Goal: Find specific page/section: Locate a particular part of the current website

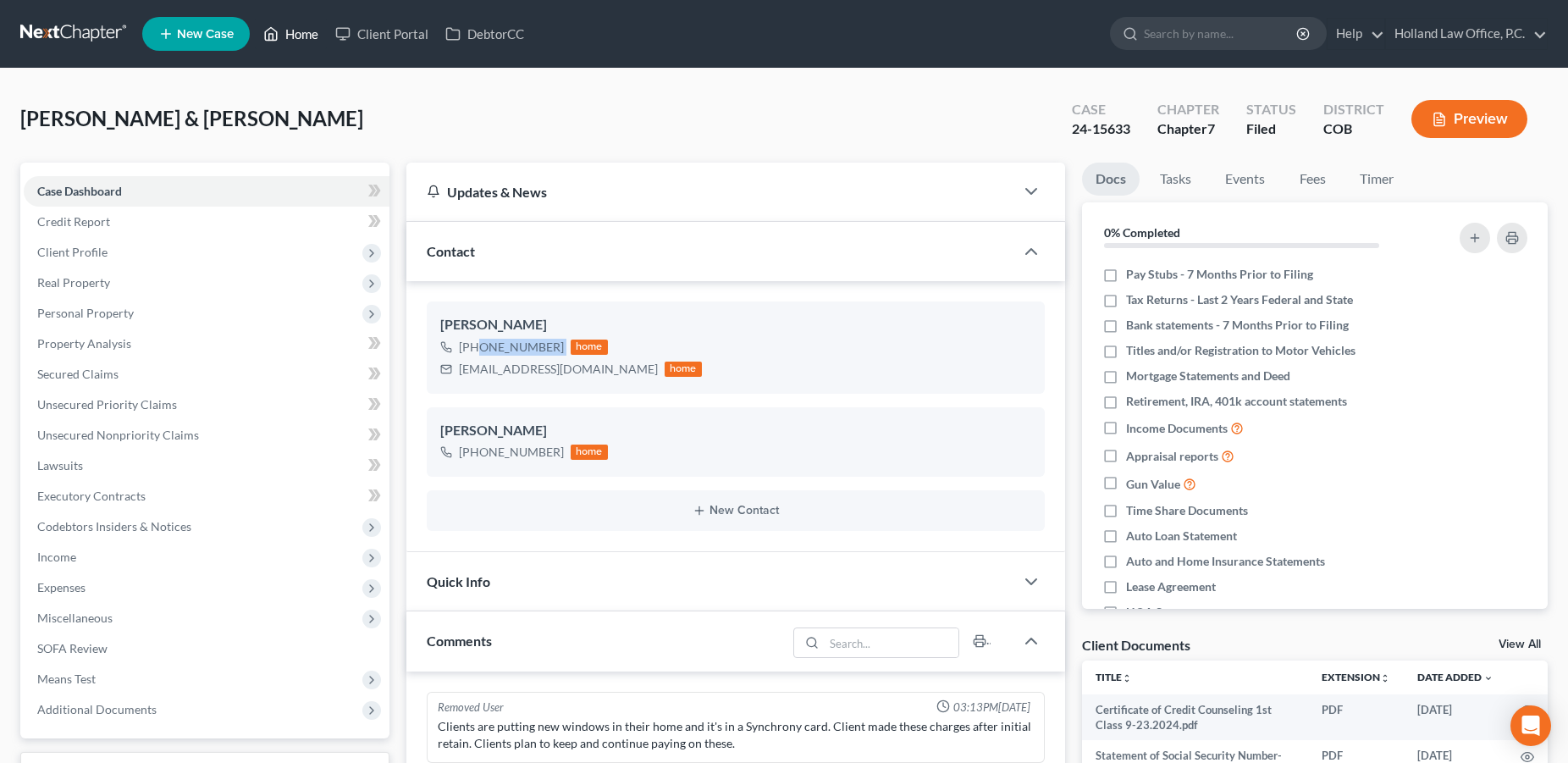
scroll to position [115, 0]
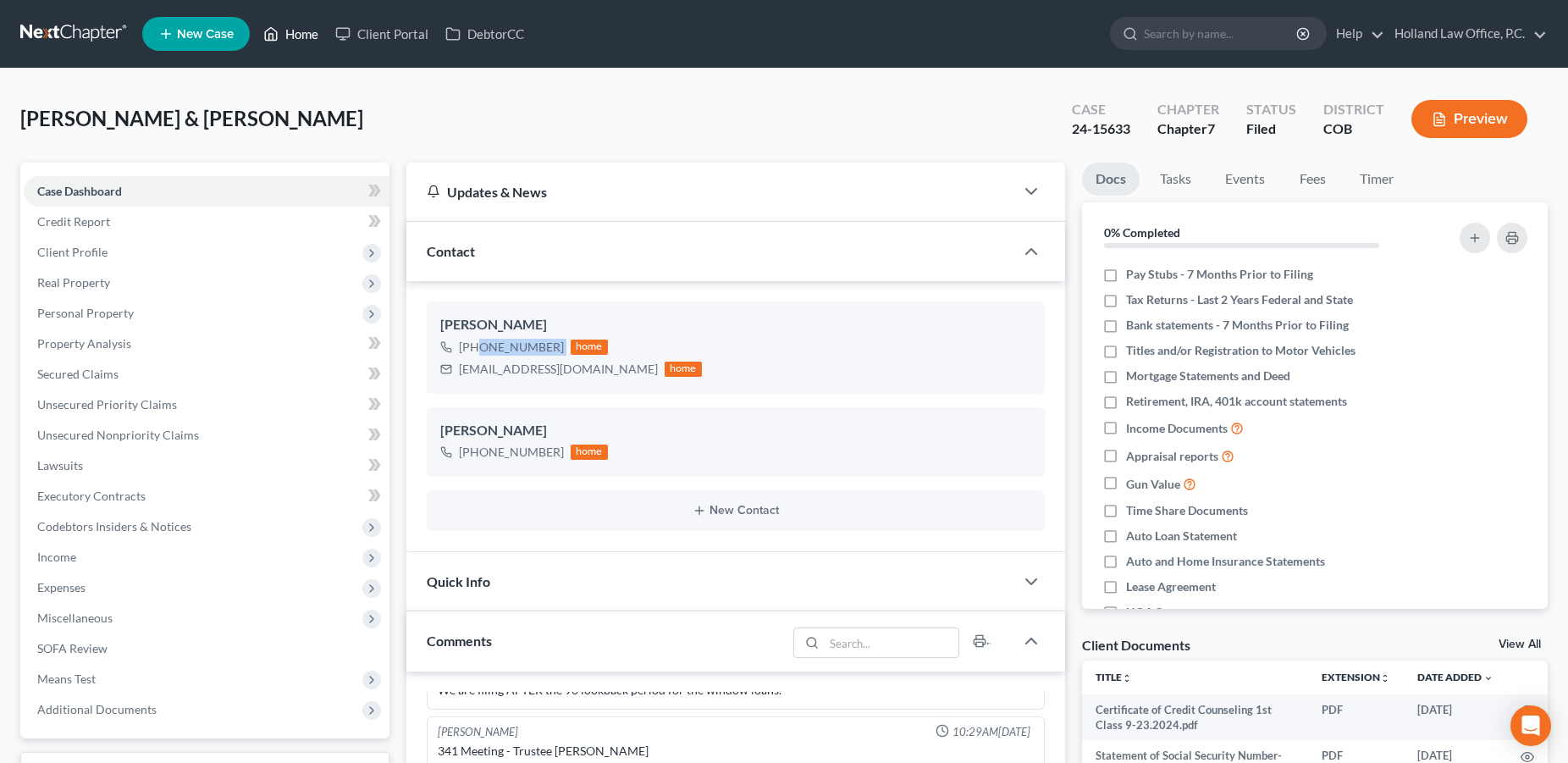
click at [295, 31] on link "Home" at bounding box center [291, 34] width 72 height 30
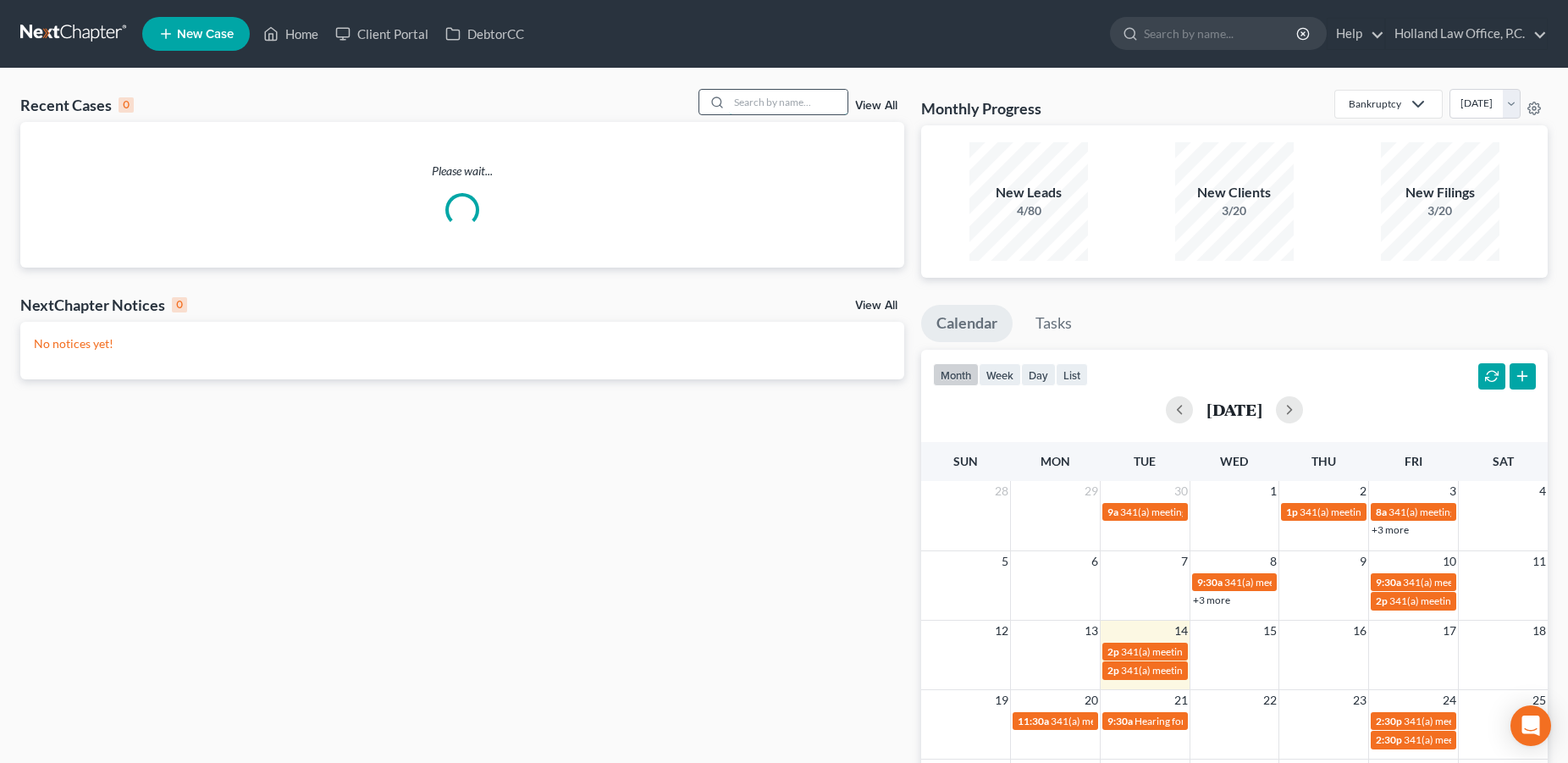
click at [777, 105] on input "search" at bounding box center [788, 102] width 118 height 25
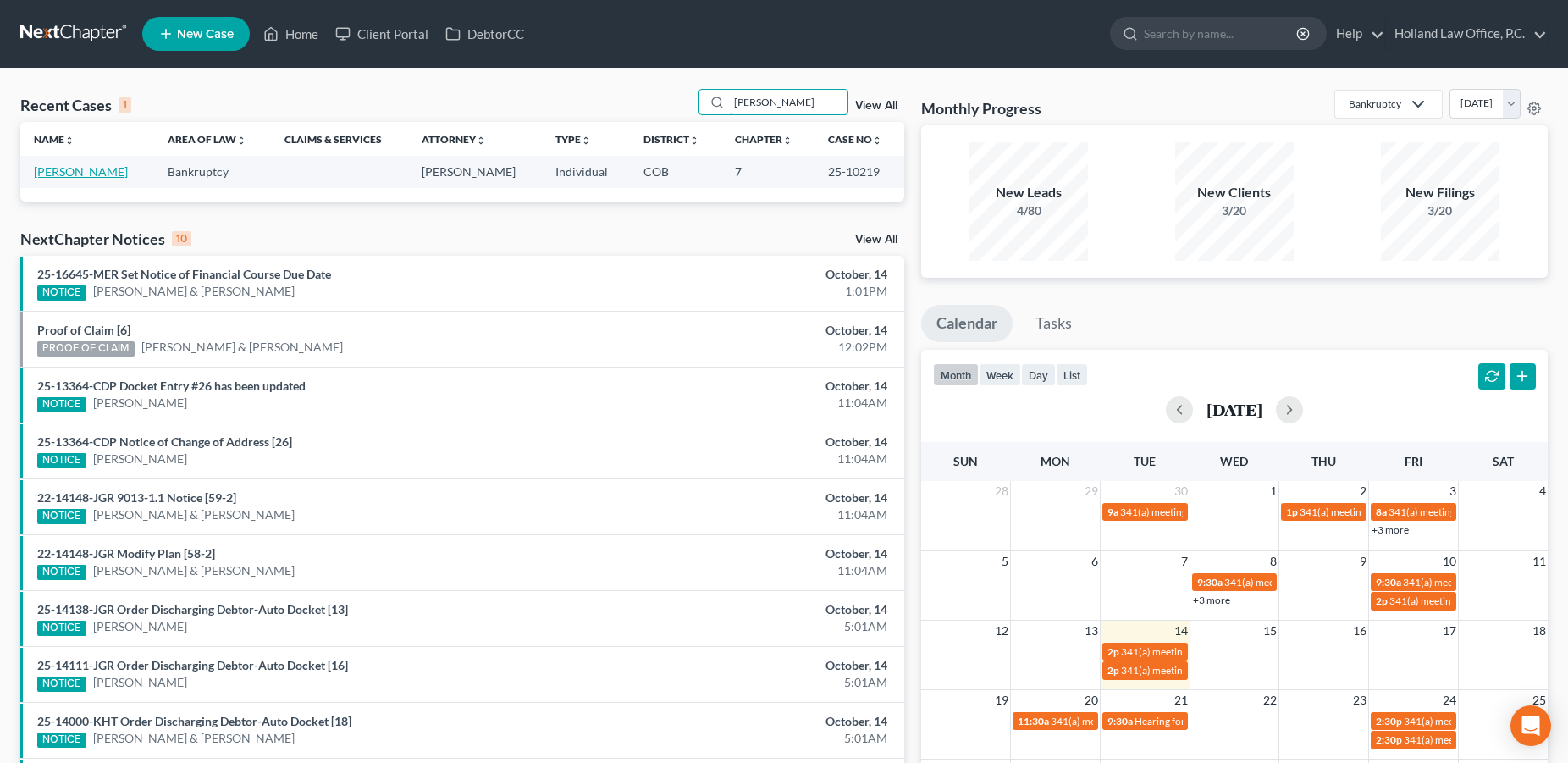
type input "[PERSON_NAME]"
click at [80, 178] on link "[PERSON_NAME]" at bounding box center [81, 172] width 94 height 14
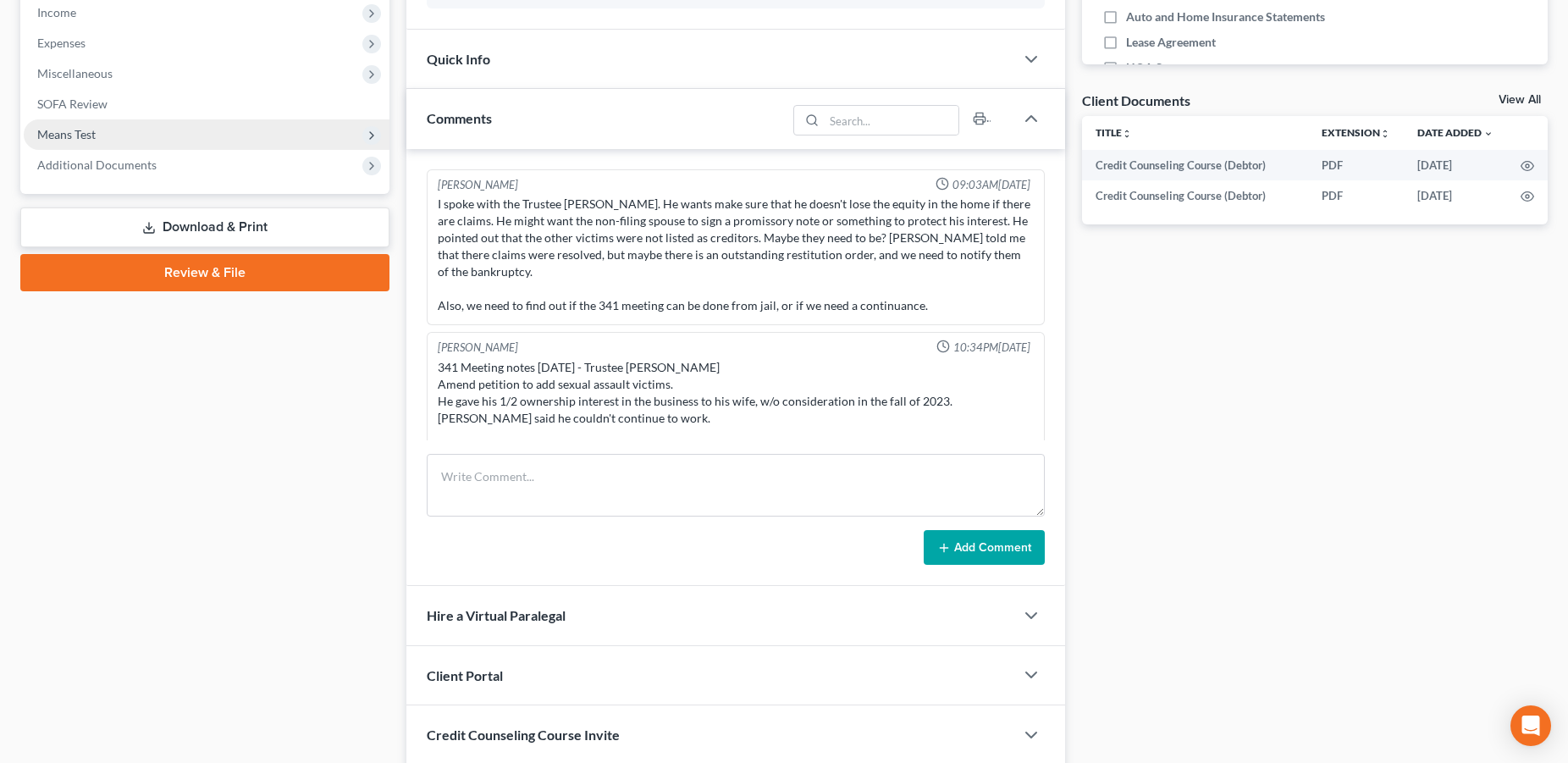
scroll to position [133, 0]
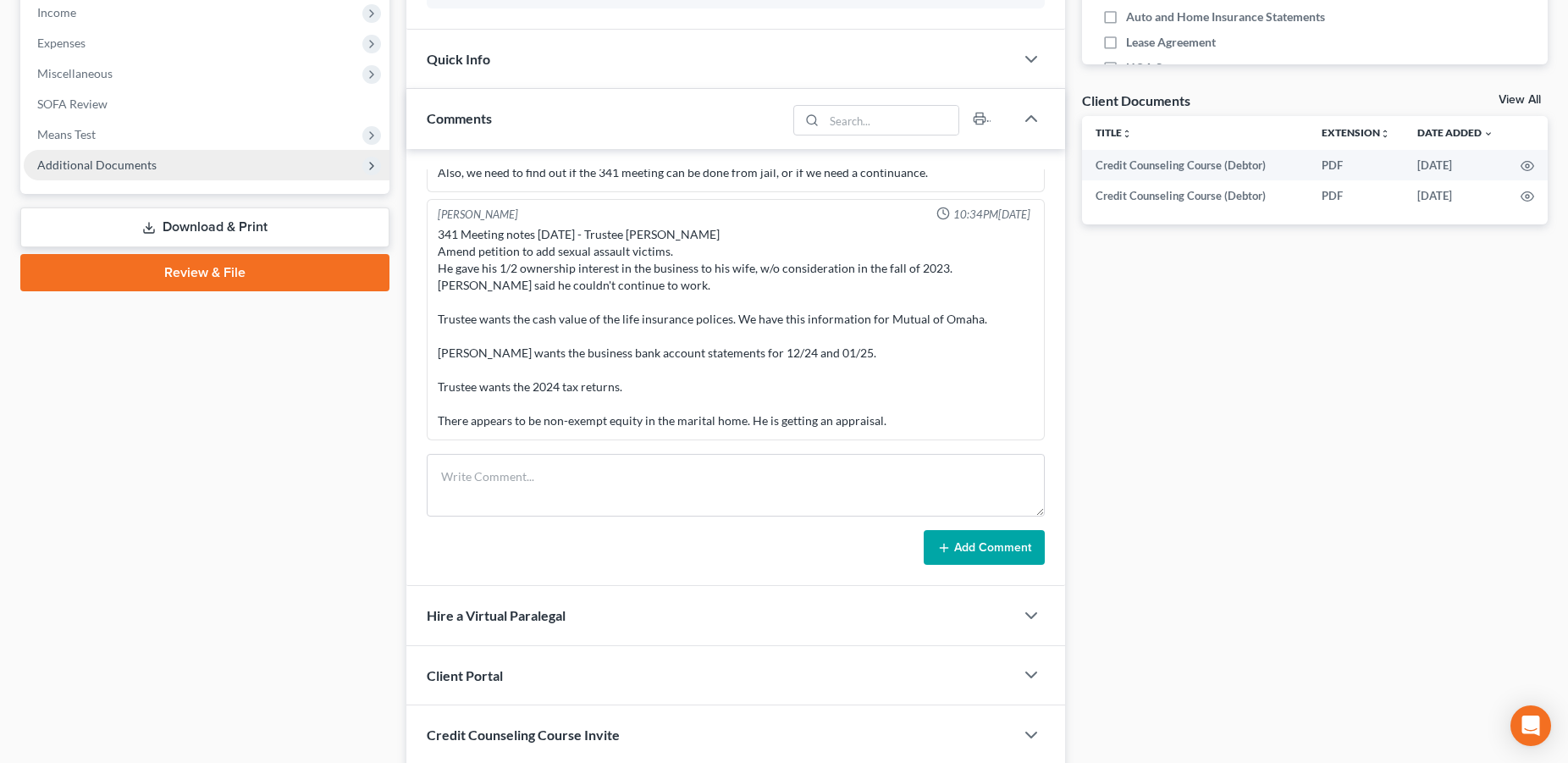
drag, startPoint x: 149, startPoint y: 173, endPoint x: 244, endPoint y: 173, distance: 95.0
click at [150, 173] on span "Additional Documents" at bounding box center [206, 165] width 366 height 30
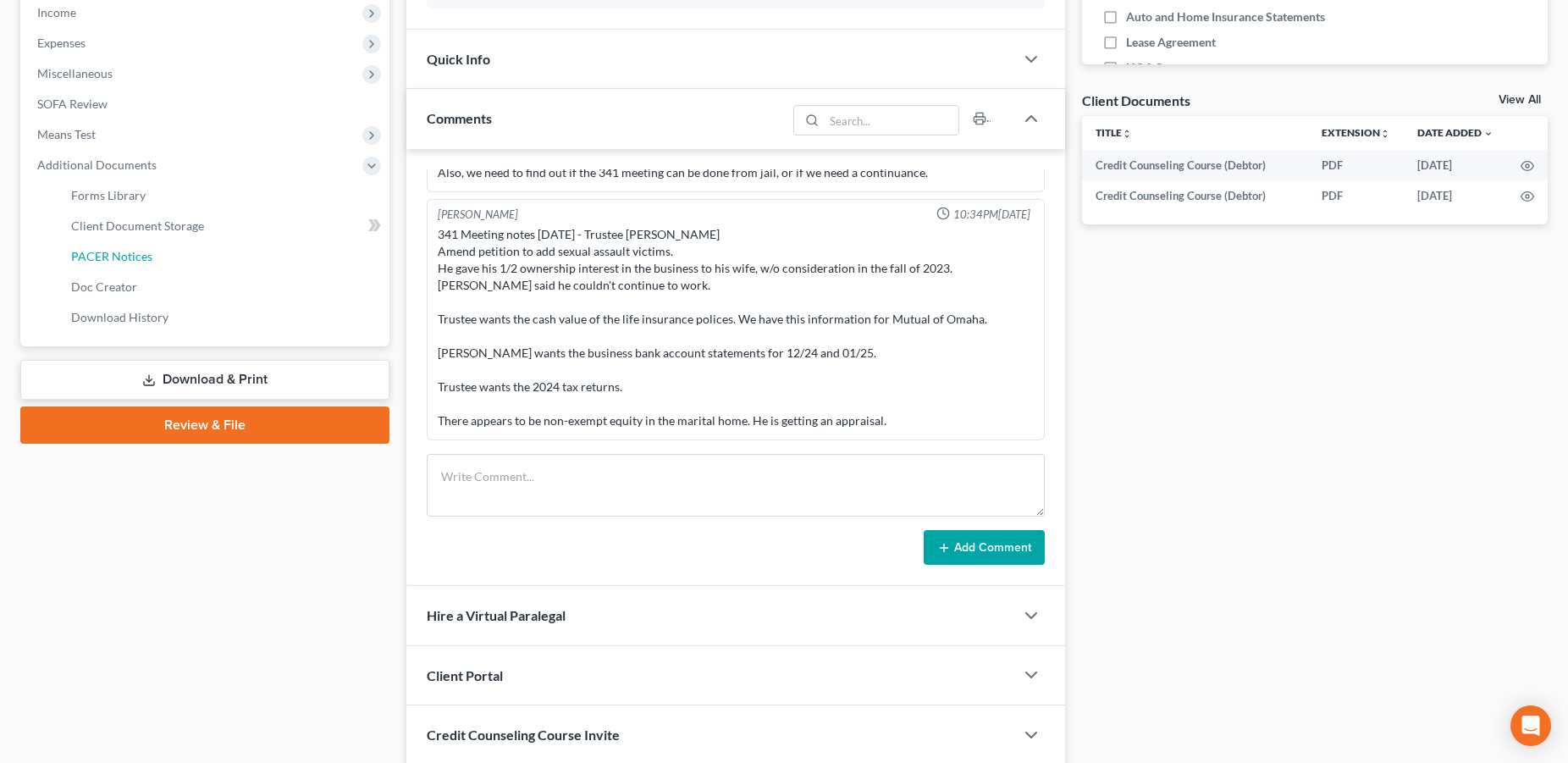
drag, startPoint x: 184, startPoint y: 253, endPoint x: 921, endPoint y: 303, distance: 738.7
click at [185, 253] on link "PACER Notices" at bounding box center [223, 256] width 332 height 30
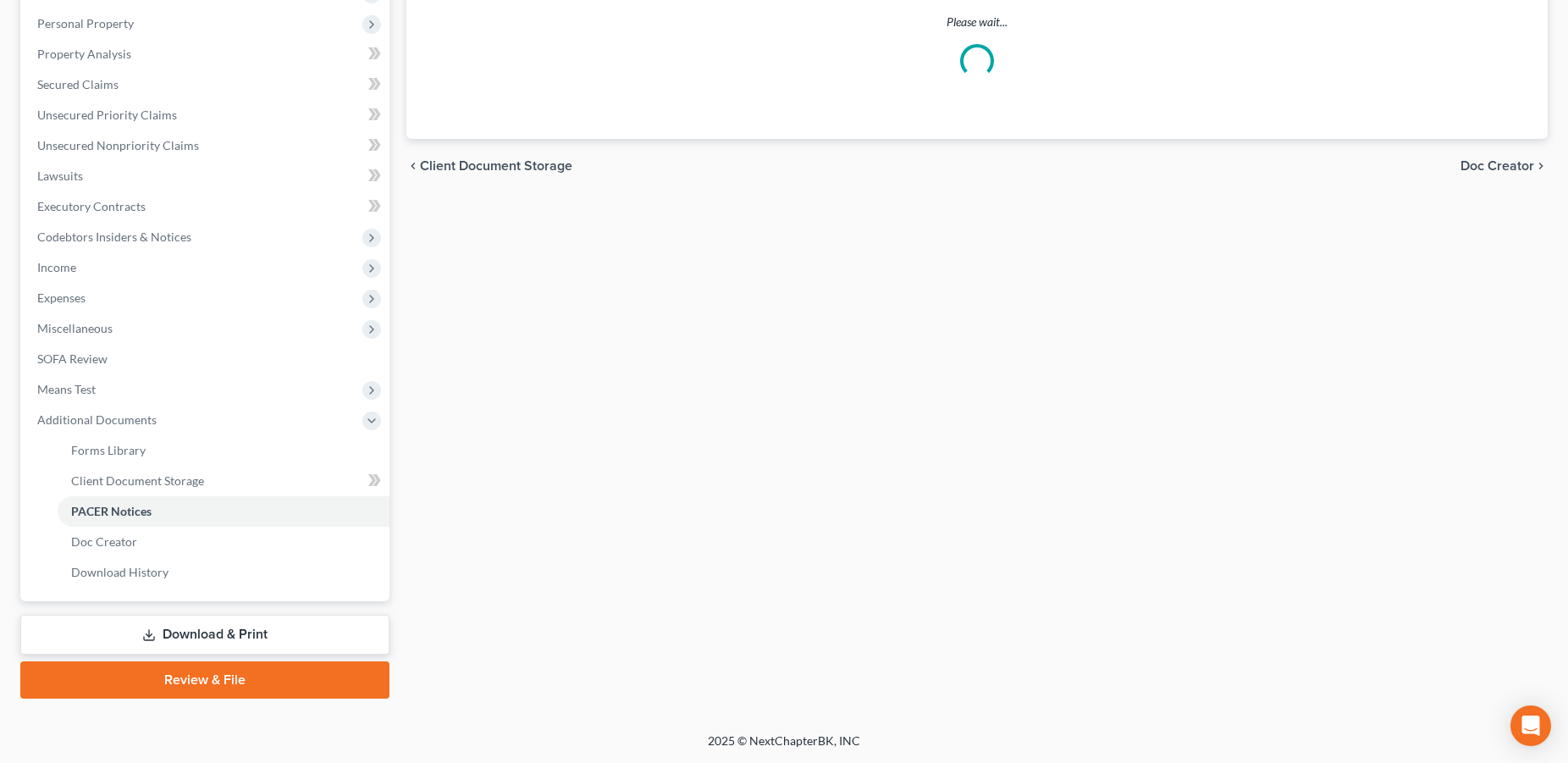
scroll to position [288, 0]
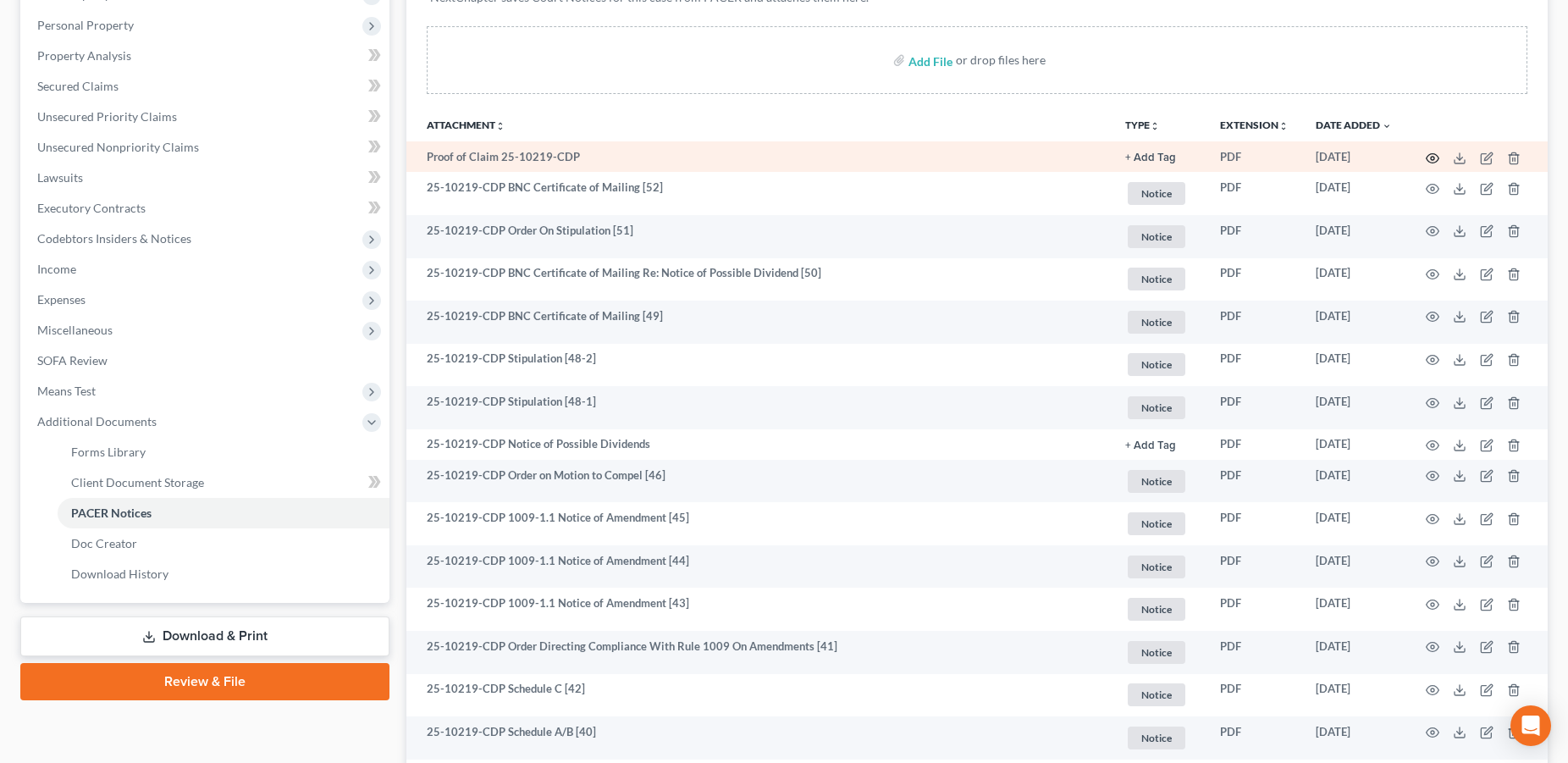
click at [1434, 158] on circle "button" at bounding box center [1433, 158] width 4 height 4
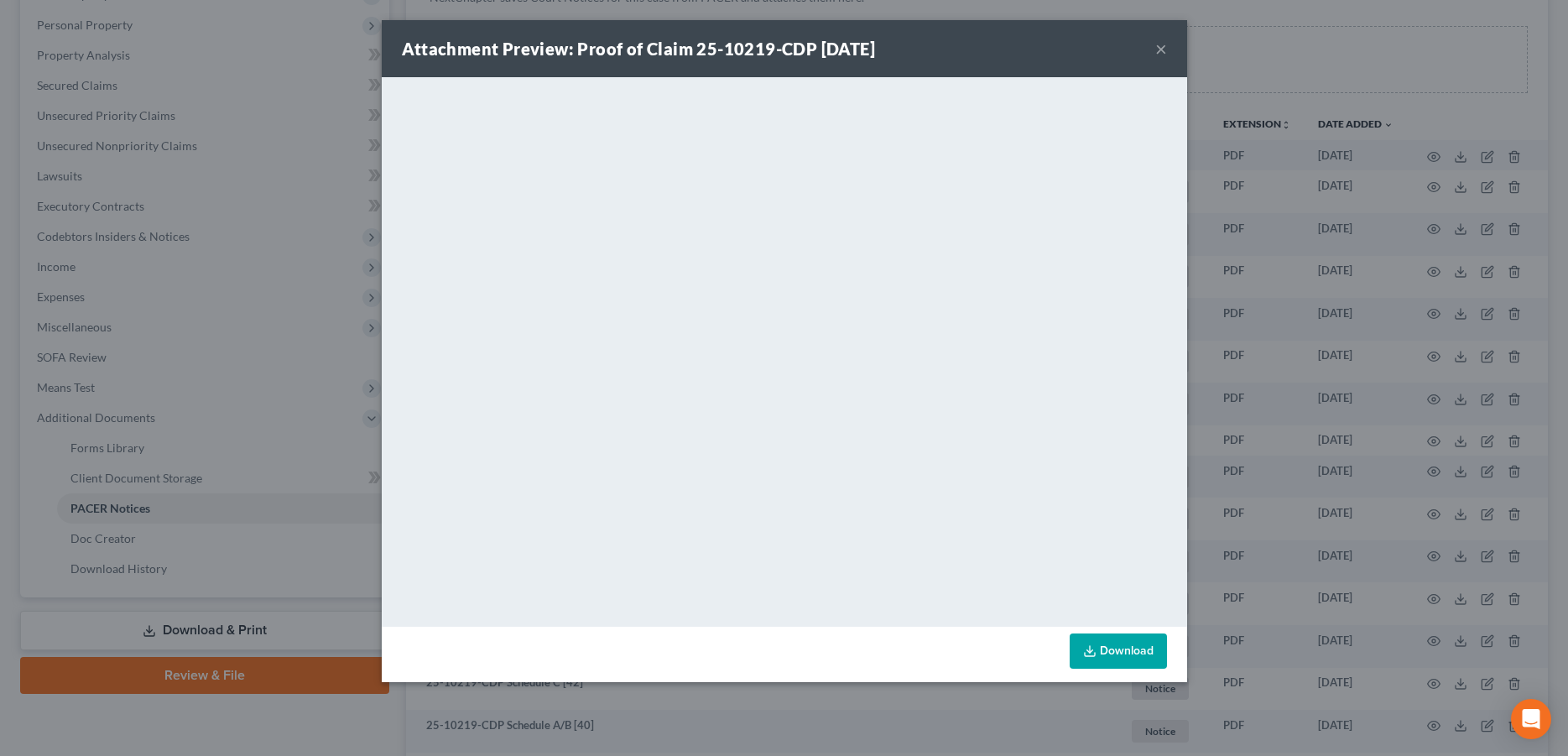
click at [1165, 54] on button "×" at bounding box center [1161, 48] width 11 height 20
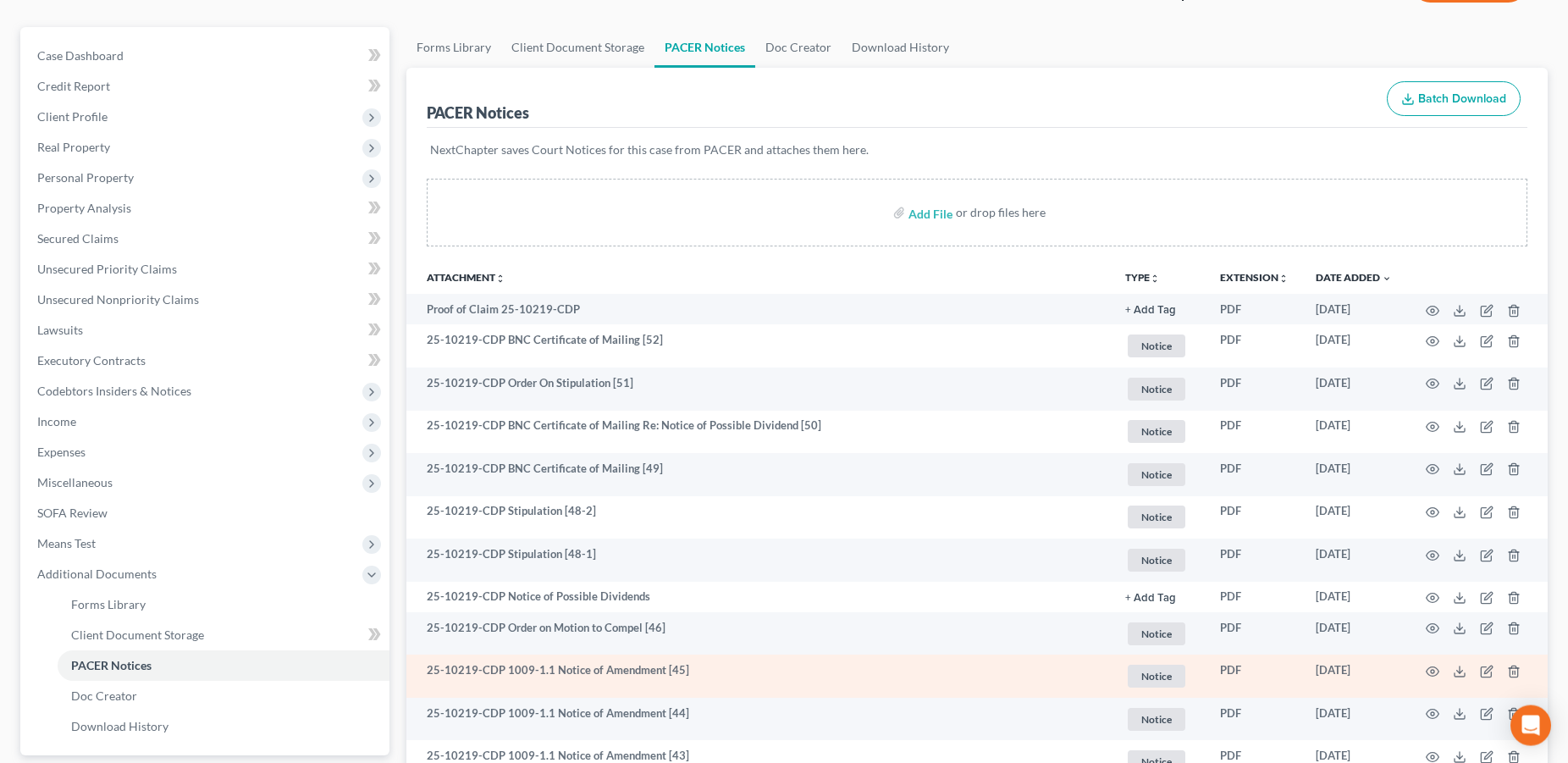
scroll to position [0, 0]
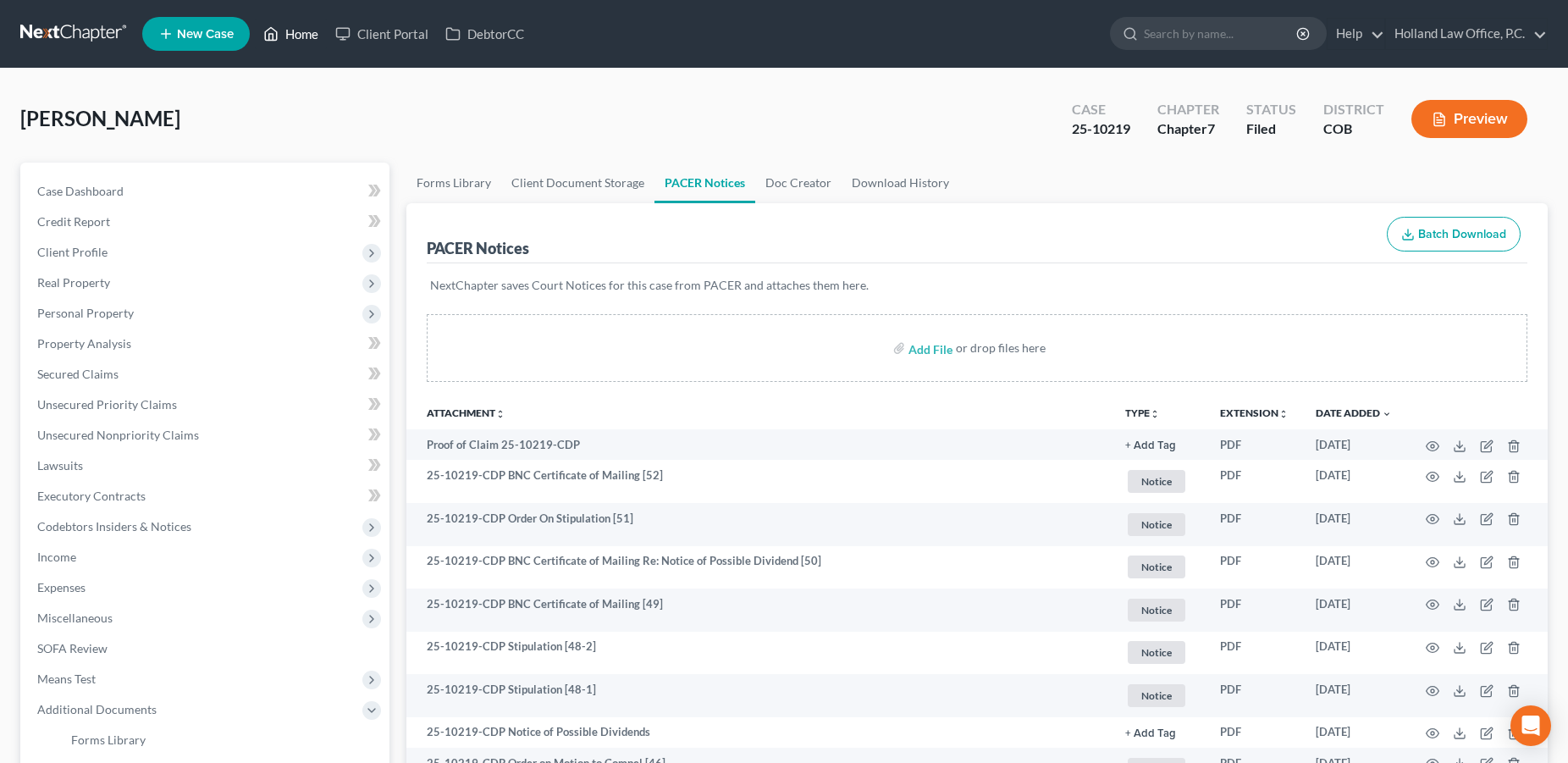
click at [297, 34] on link "Home" at bounding box center [291, 34] width 72 height 30
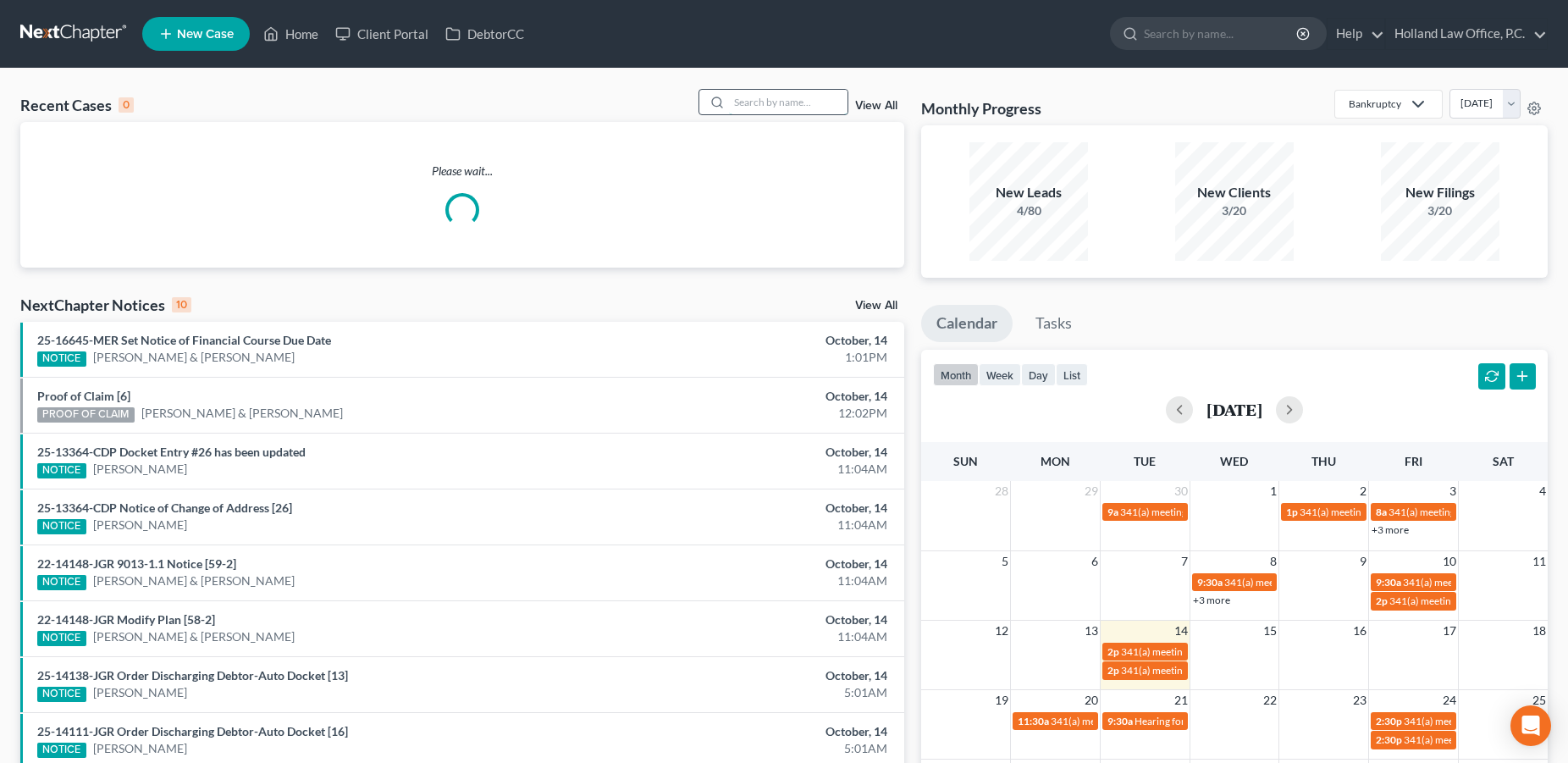
click at [835, 107] on input "search" at bounding box center [788, 102] width 118 height 25
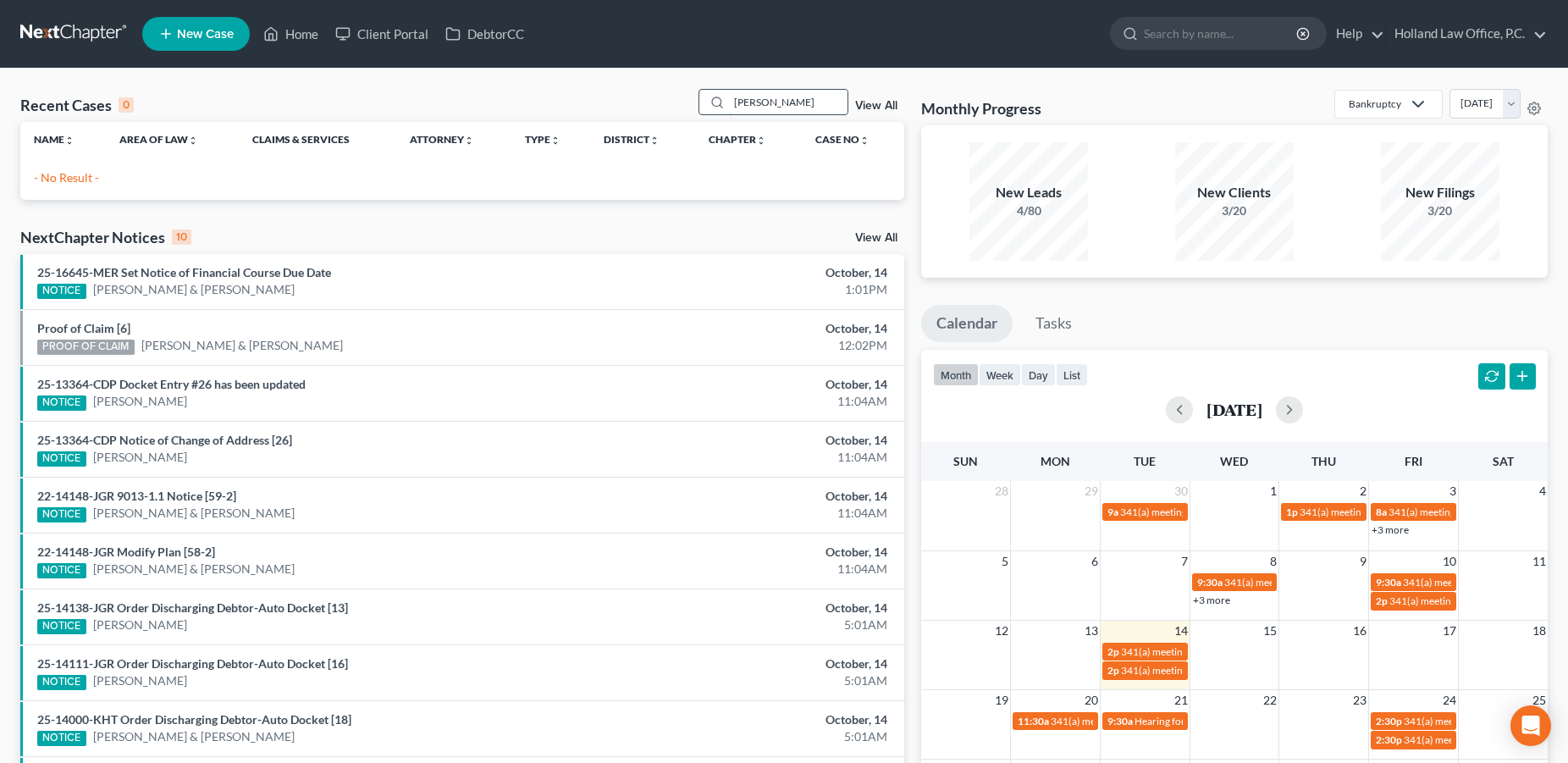
click at [742, 108] on input "[PERSON_NAME]" at bounding box center [788, 102] width 118 height 25
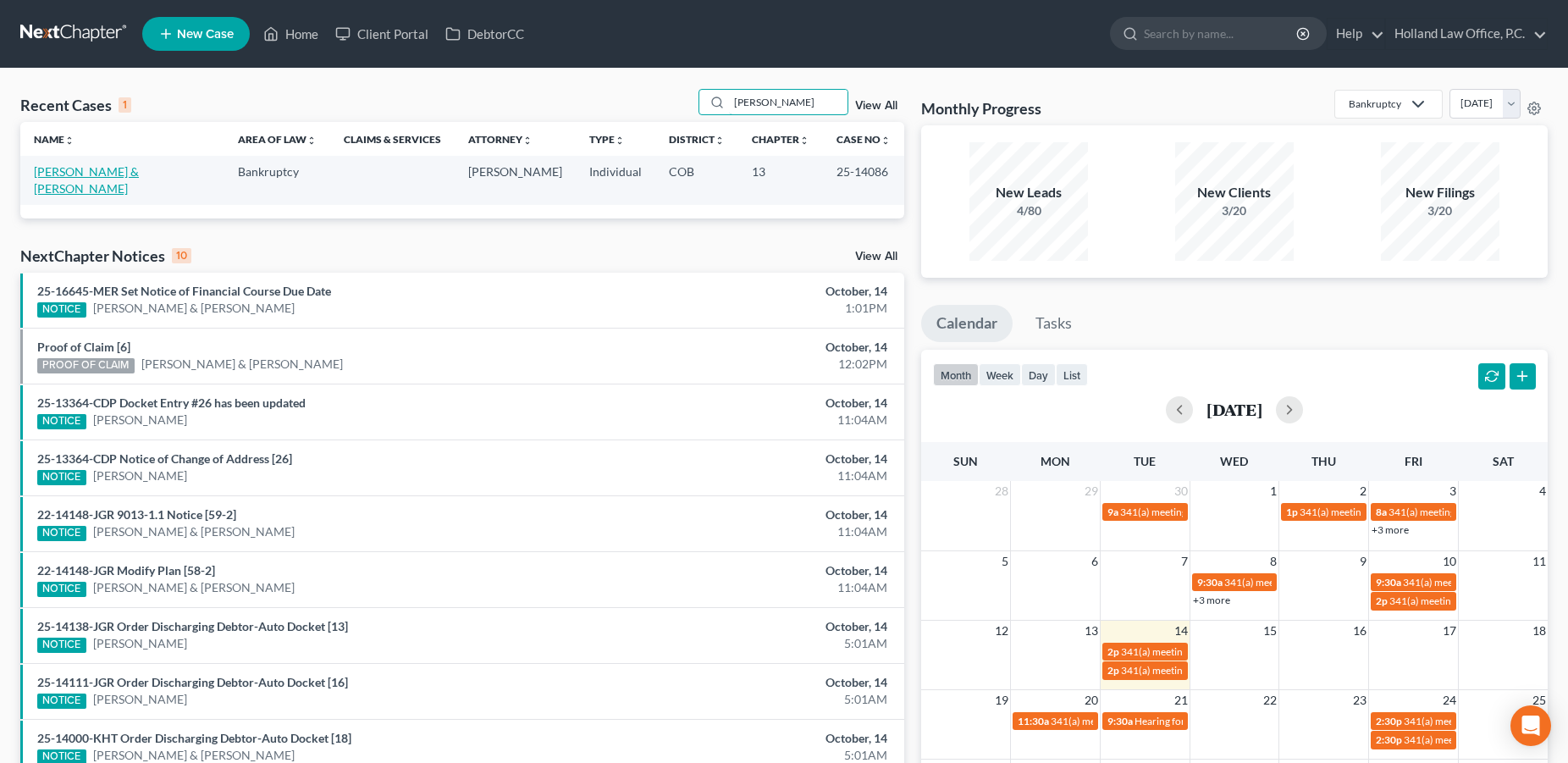
type input "[PERSON_NAME]"
click at [110, 167] on link "[PERSON_NAME] & [PERSON_NAME]" at bounding box center [86, 180] width 105 height 31
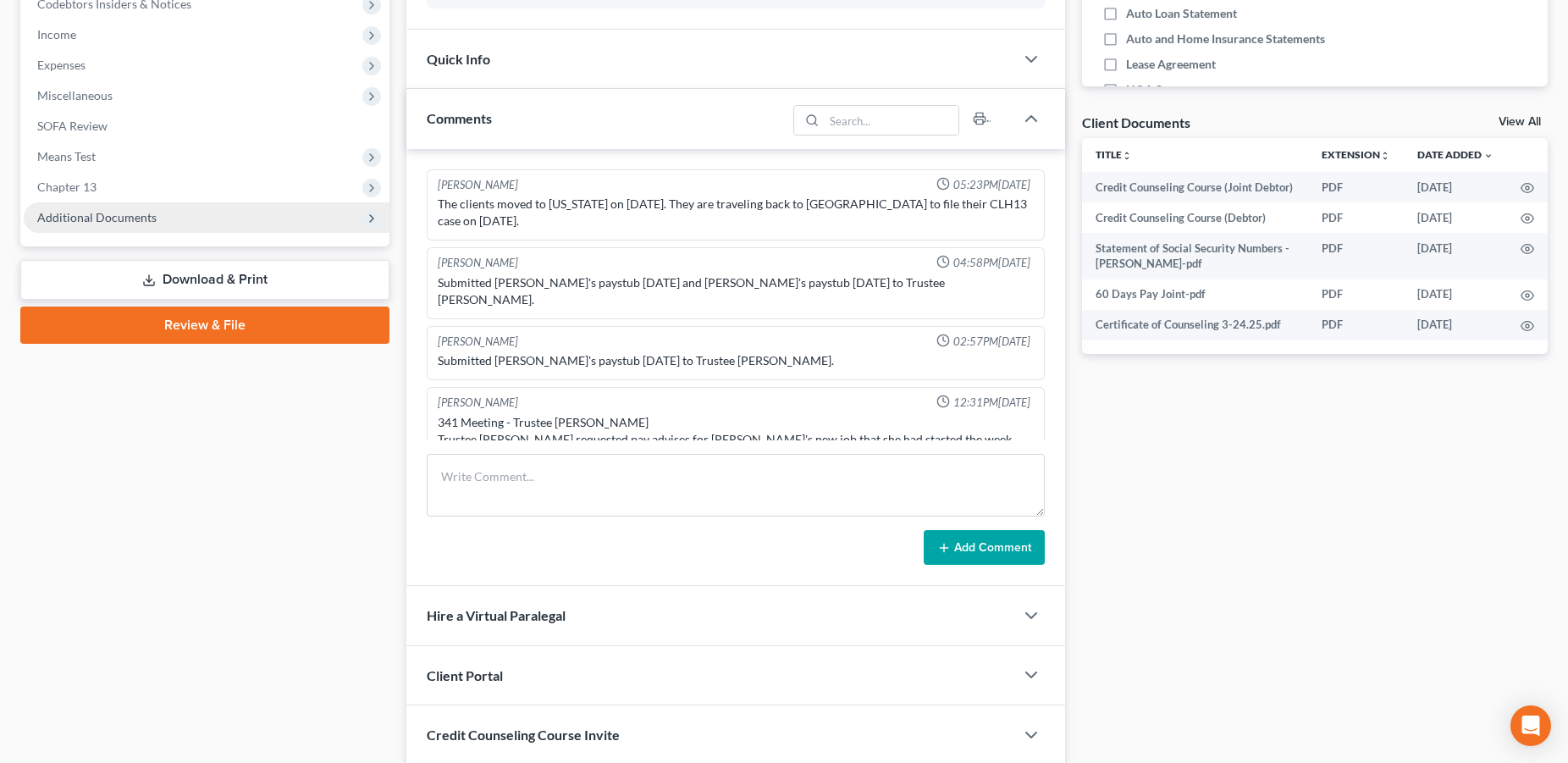
scroll to position [2, 0]
click at [131, 215] on span "Additional Documents" at bounding box center [97, 217] width 119 height 14
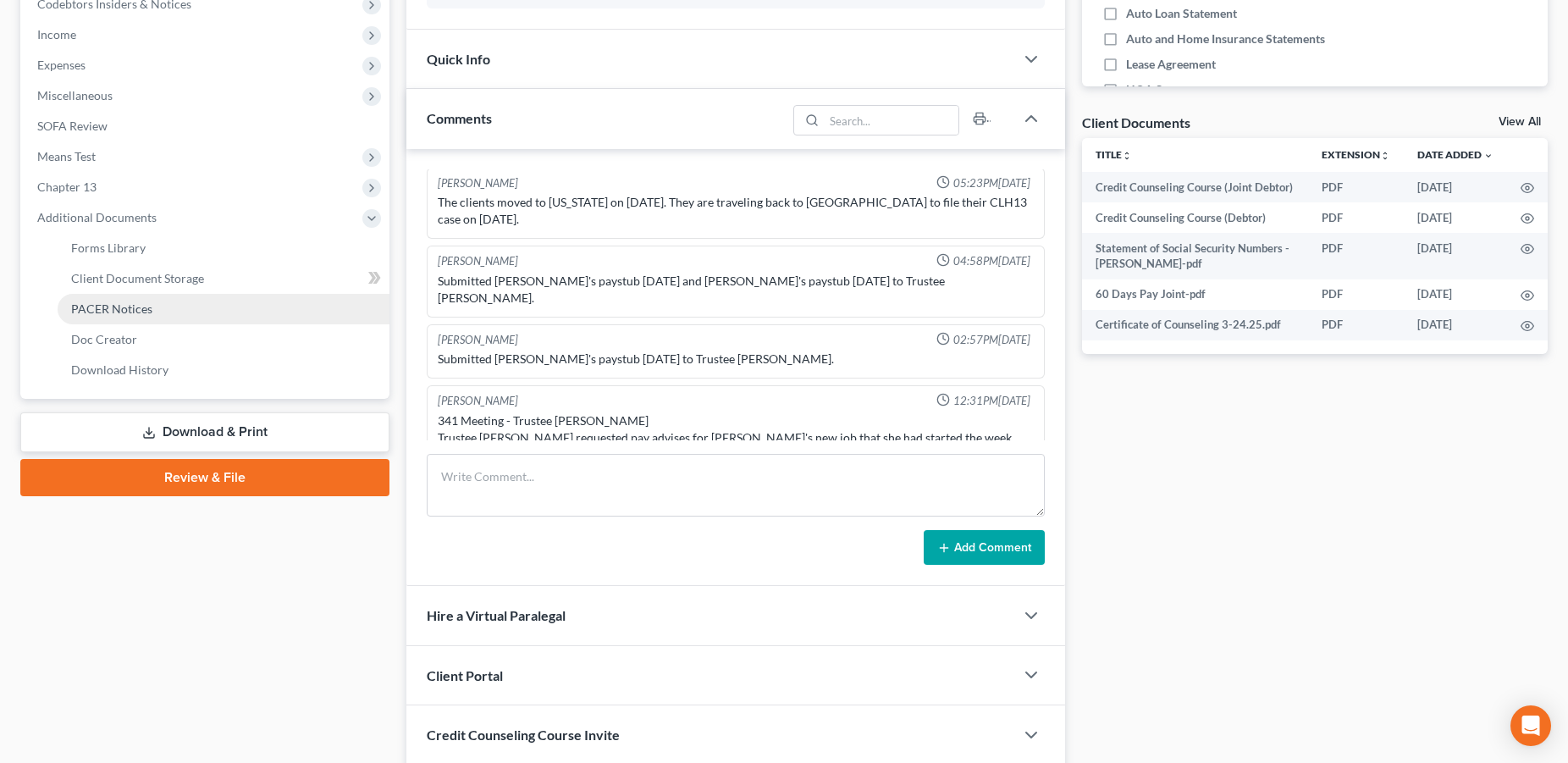
click at [112, 314] on span "PACER Notices" at bounding box center [111, 309] width 81 height 14
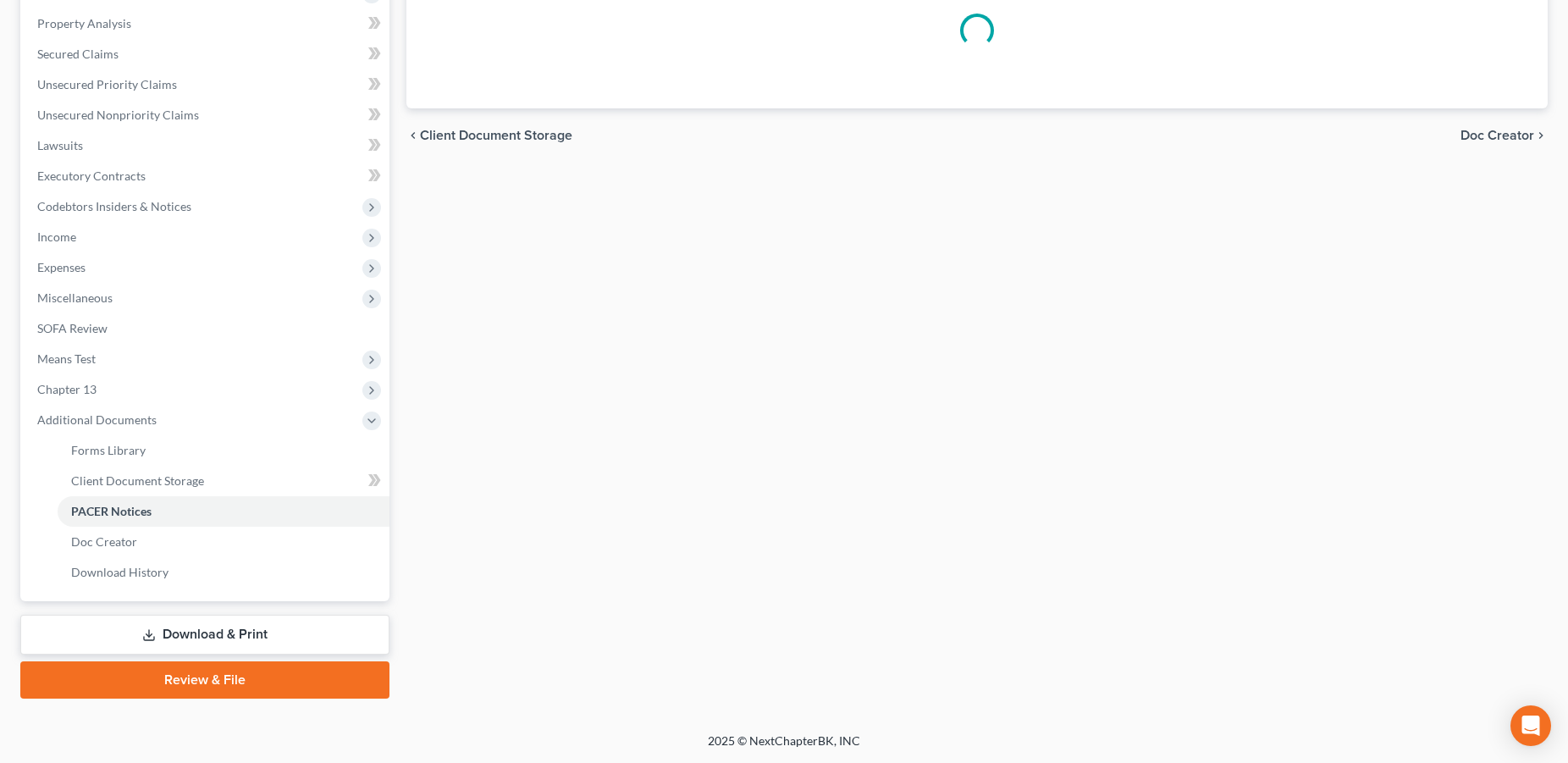
scroll to position [318, 0]
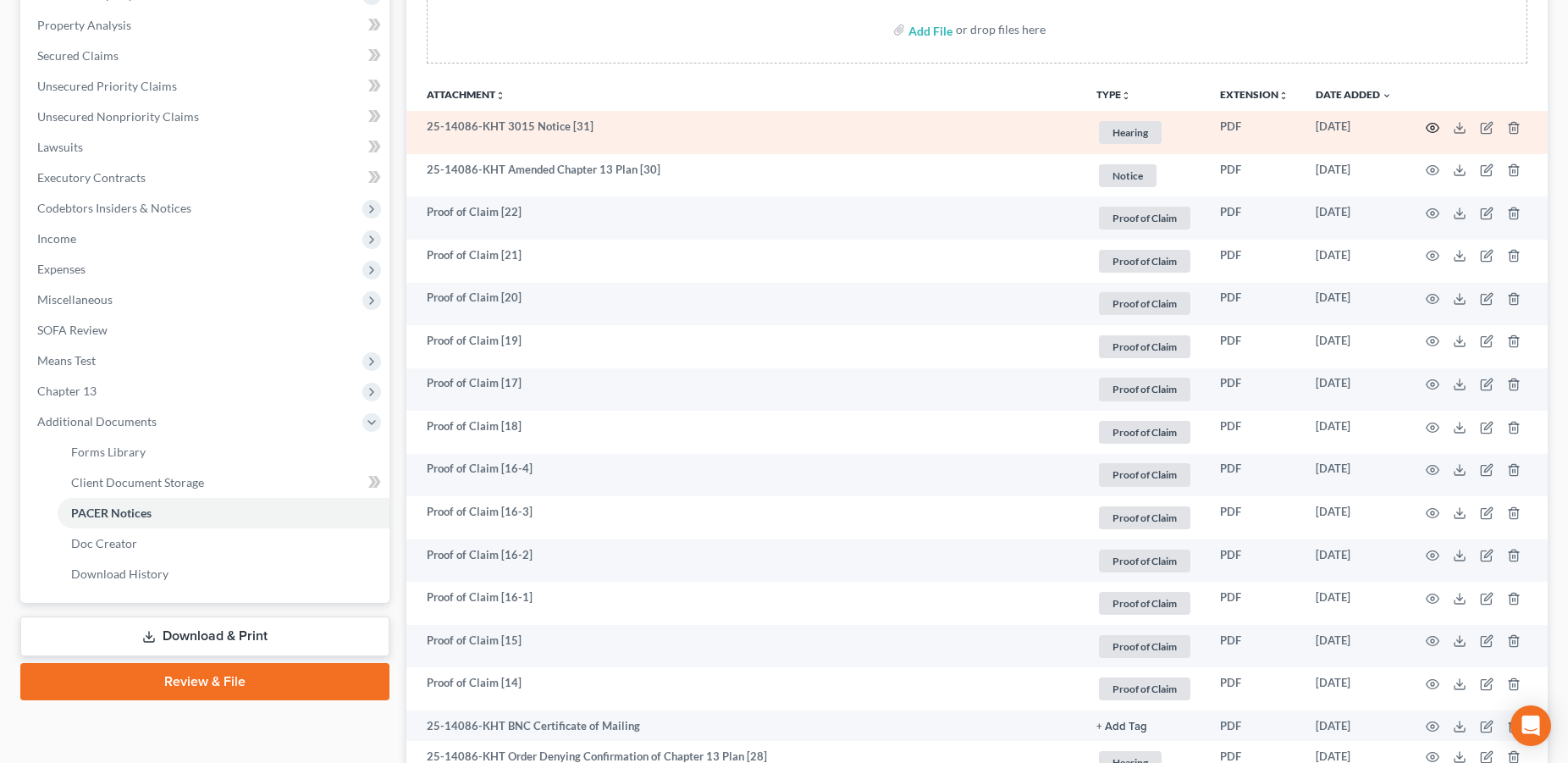
click at [1431, 124] on icon "button" at bounding box center [1432, 127] width 13 height 13
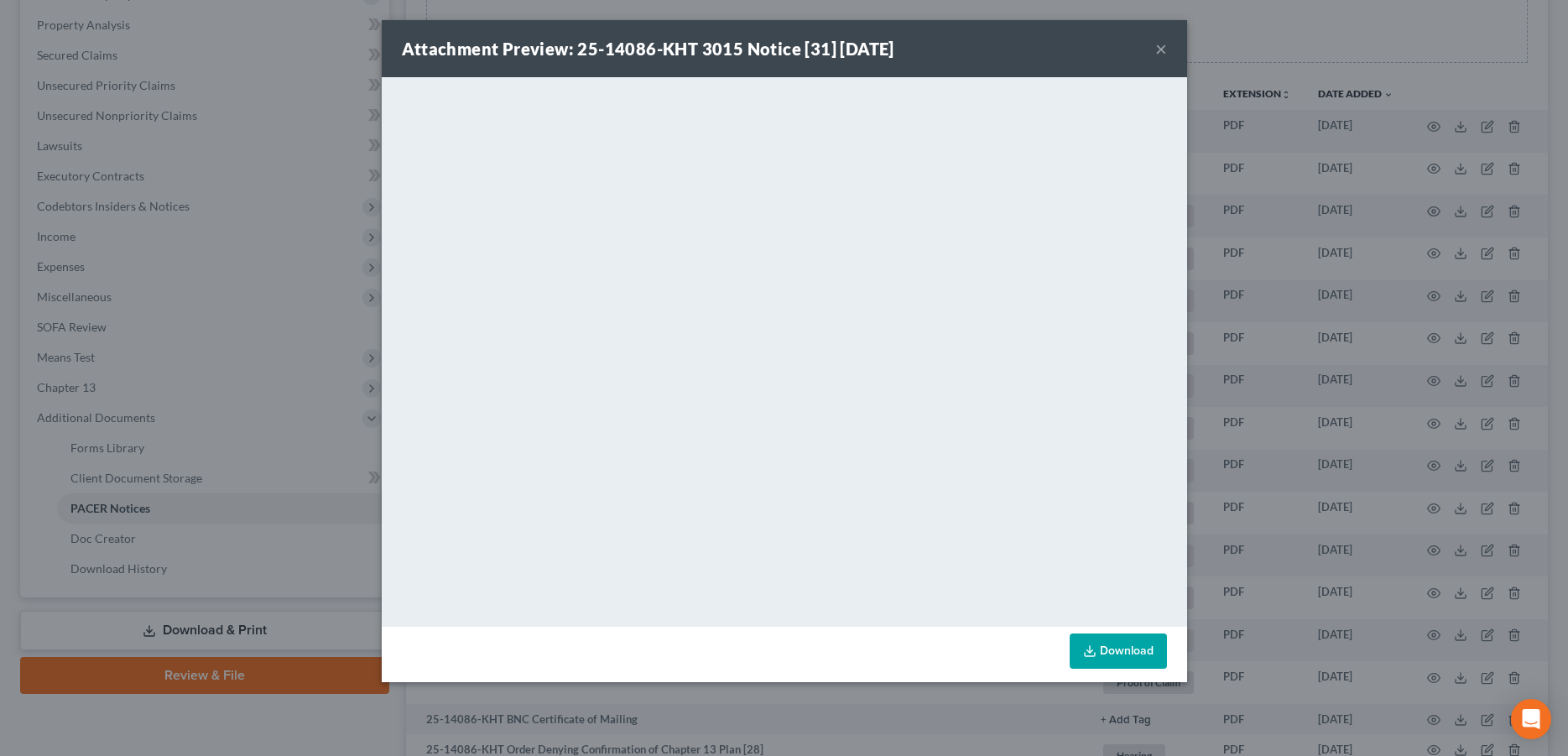
click at [1157, 49] on button "×" at bounding box center [1161, 48] width 11 height 20
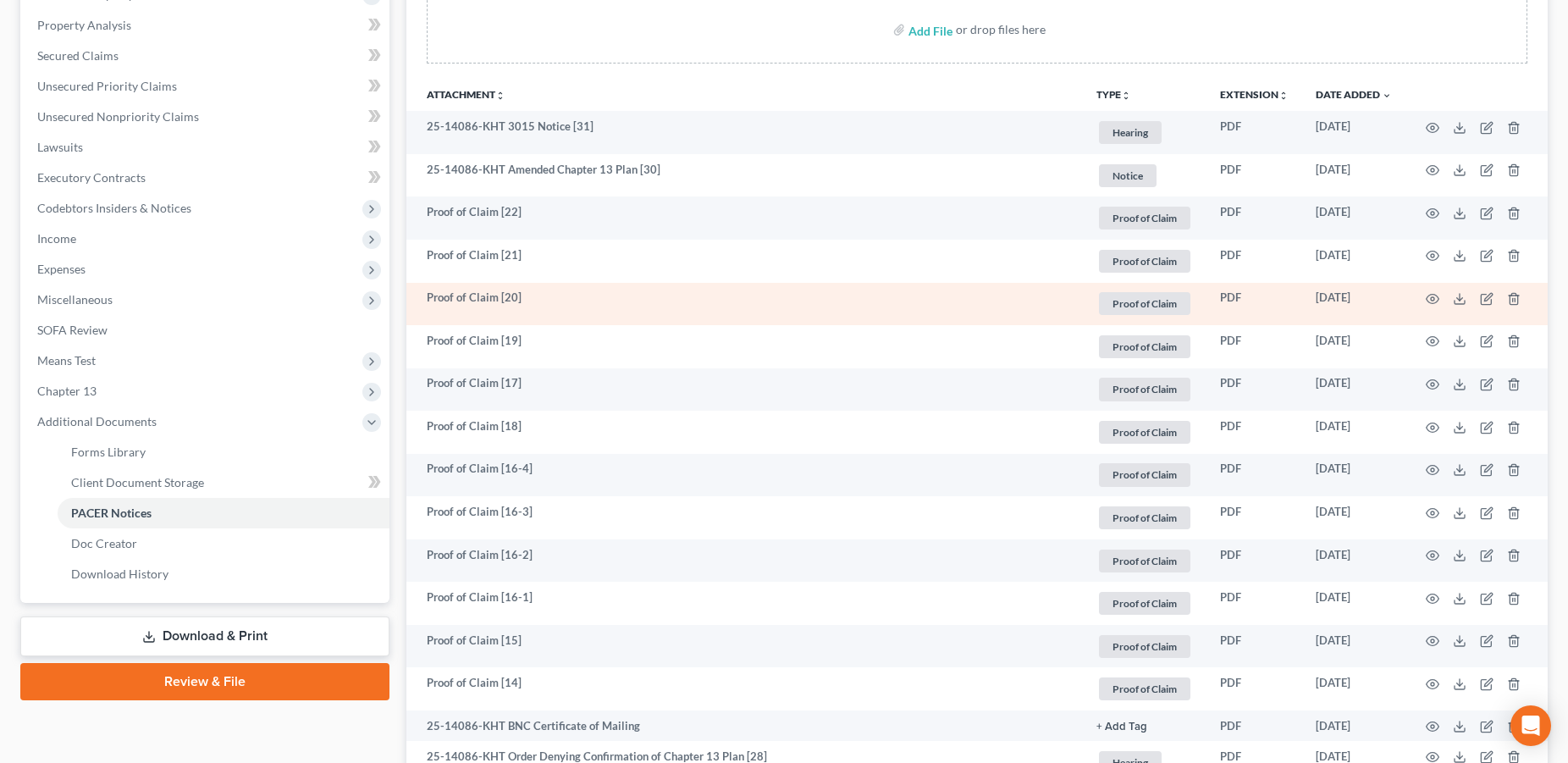
scroll to position [0, 0]
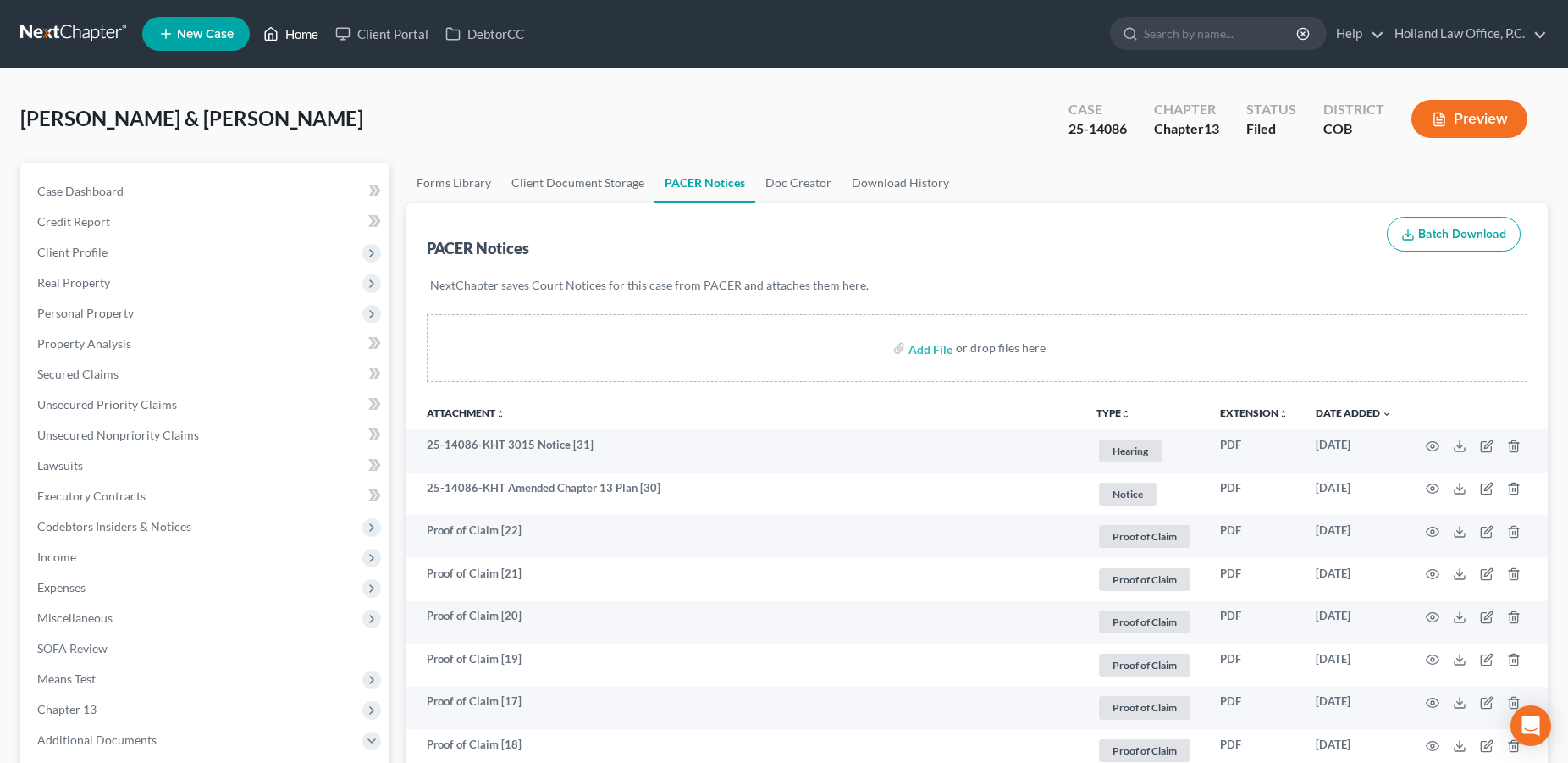
click at [297, 34] on link "Home" at bounding box center [291, 34] width 72 height 30
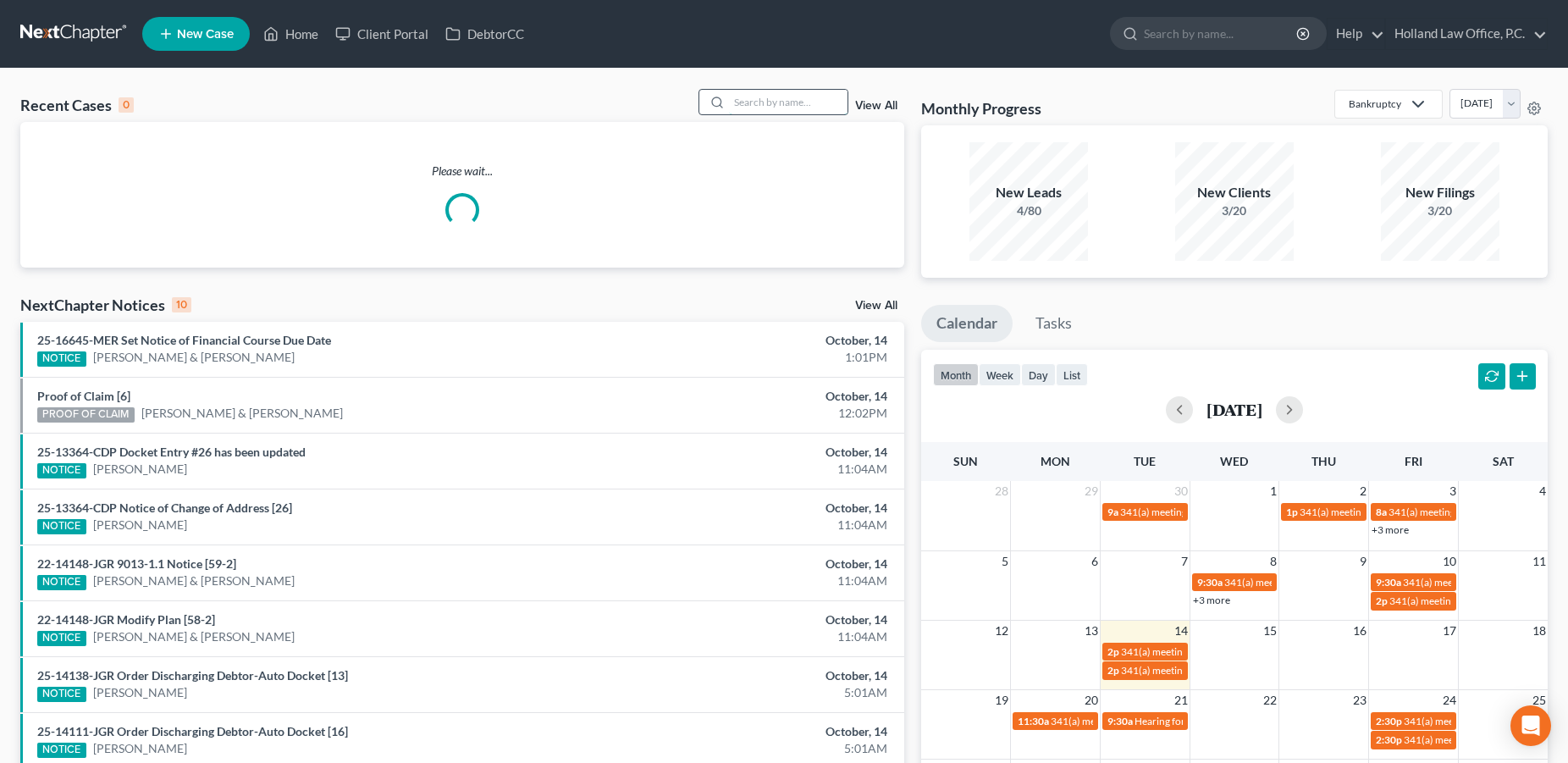
click at [805, 100] on input "search" at bounding box center [788, 102] width 118 height 25
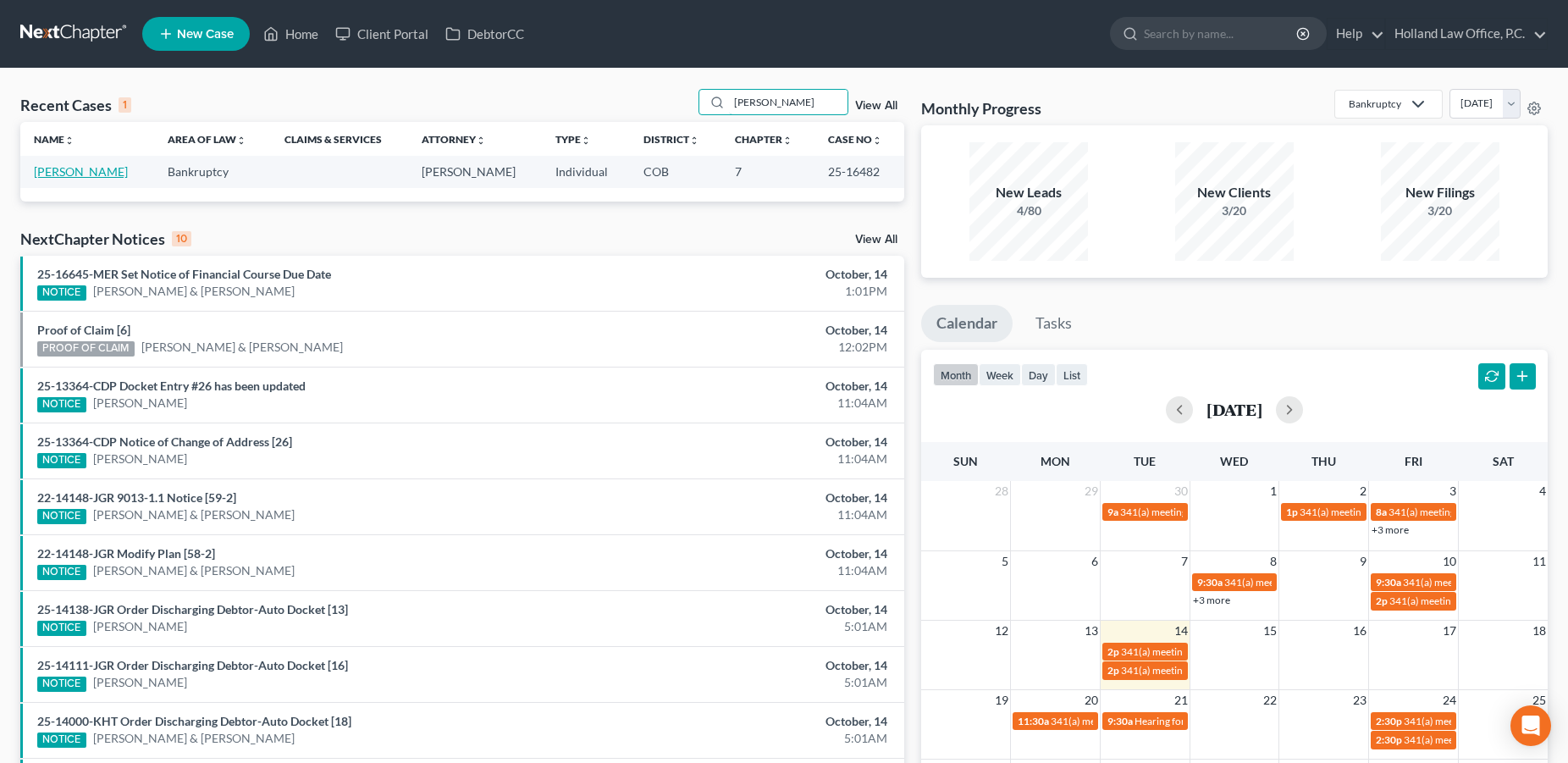
type input "[PERSON_NAME]"
click at [96, 174] on link "[PERSON_NAME]" at bounding box center [81, 172] width 94 height 14
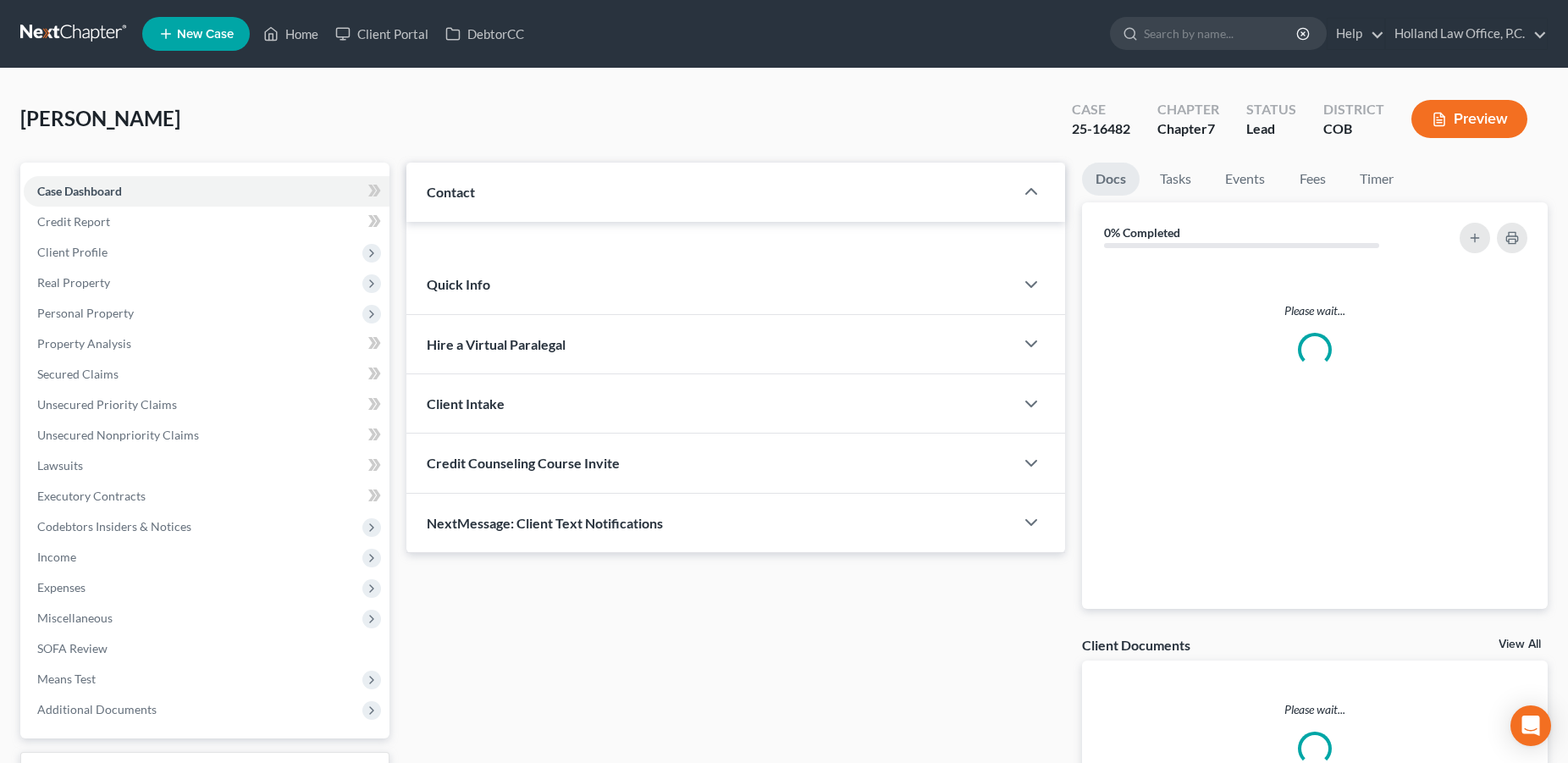
click at [101, 168] on div "Case Dashboard Payments Invoices Payments Payments Credit Report Client Profile…" at bounding box center [205, 450] width 369 height 575
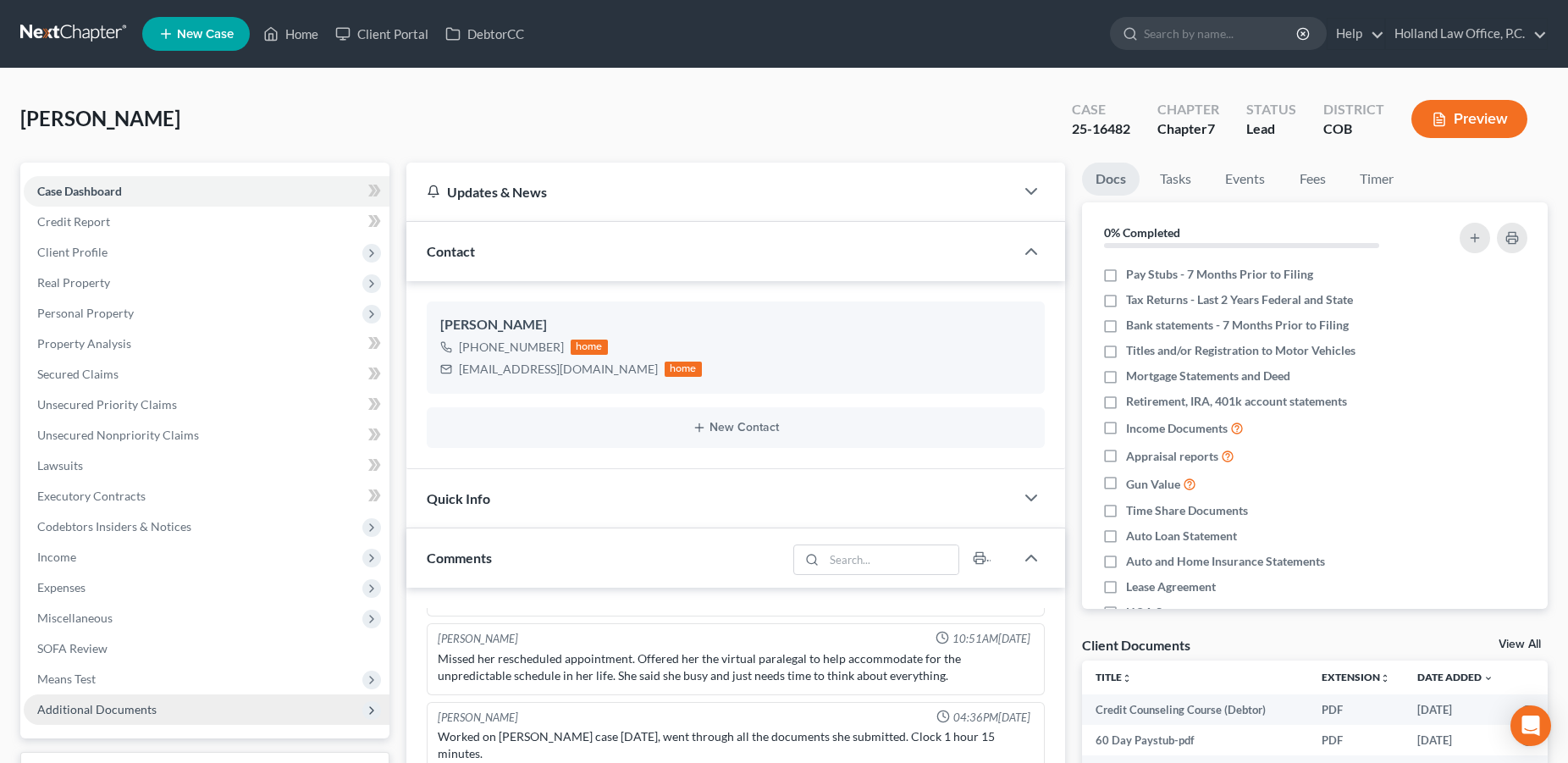
click at [97, 715] on span "Additional Documents" at bounding box center [97, 709] width 119 height 14
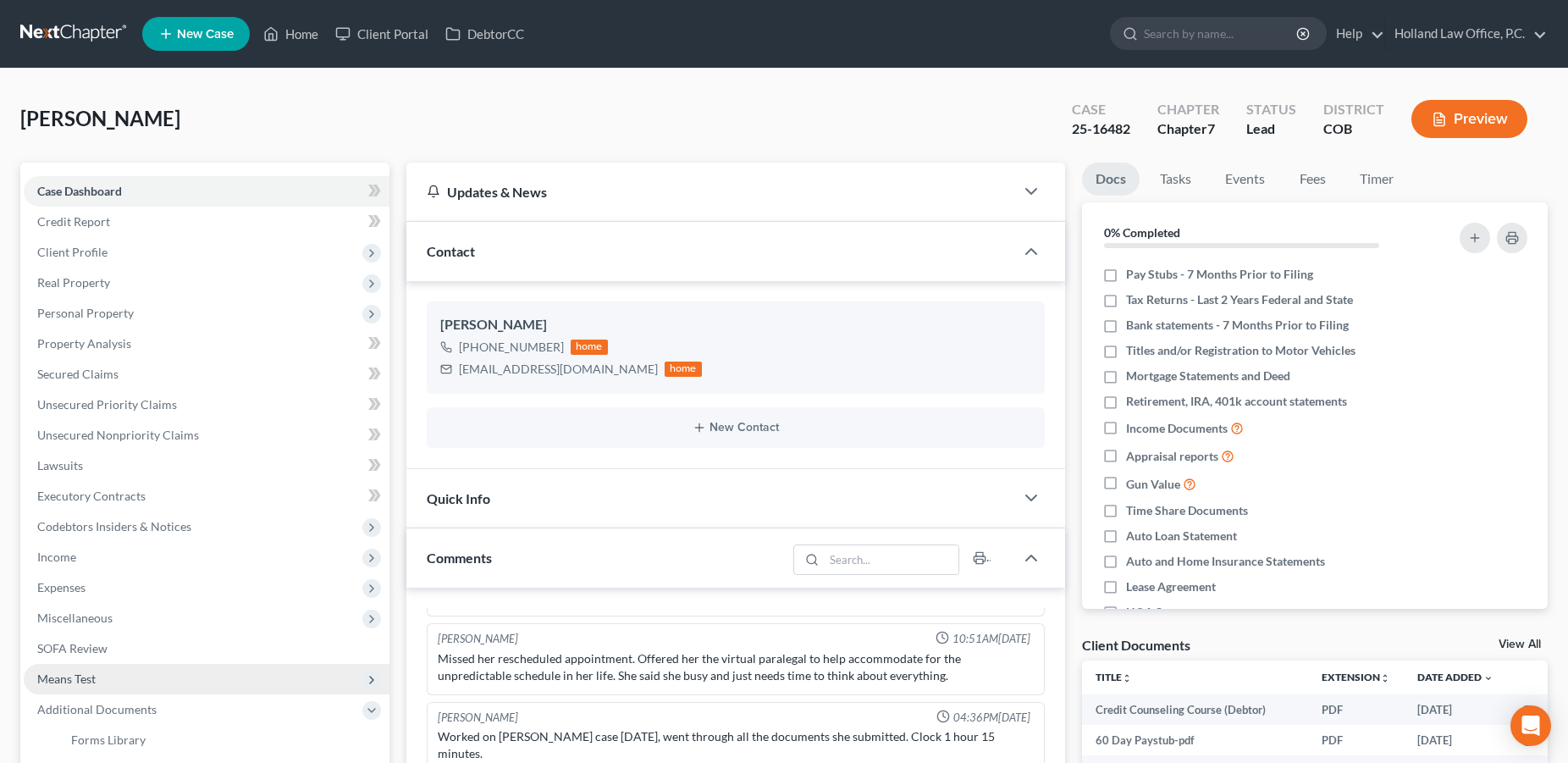
scroll to position [564, 0]
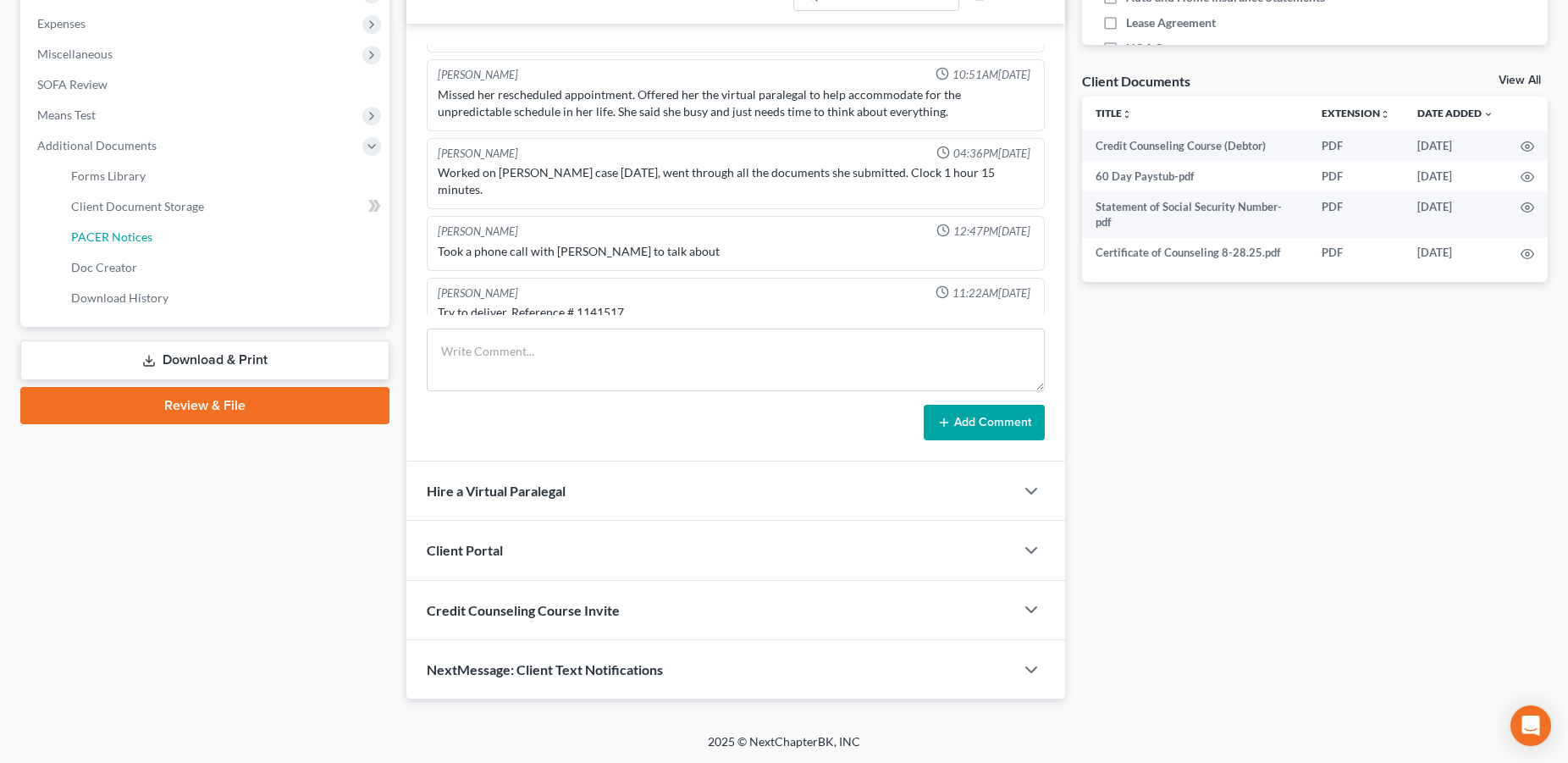
drag, startPoint x: 125, startPoint y: 237, endPoint x: 1211, endPoint y: 394, distance: 1097.3
click at [125, 238] on span "PACER Notices" at bounding box center [111, 237] width 81 height 14
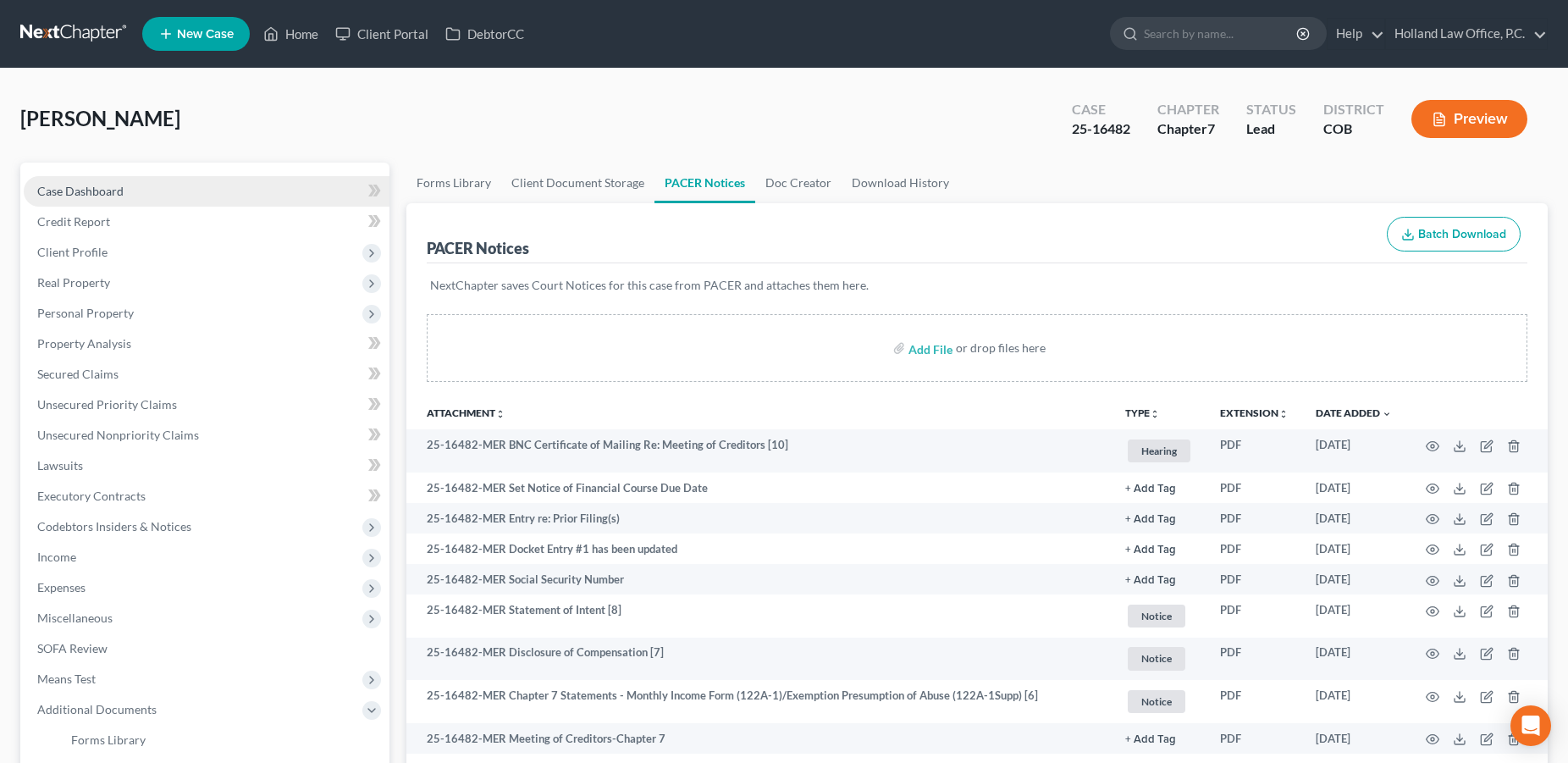
click at [111, 189] on span "Case Dashboard" at bounding box center [80, 191] width 86 height 14
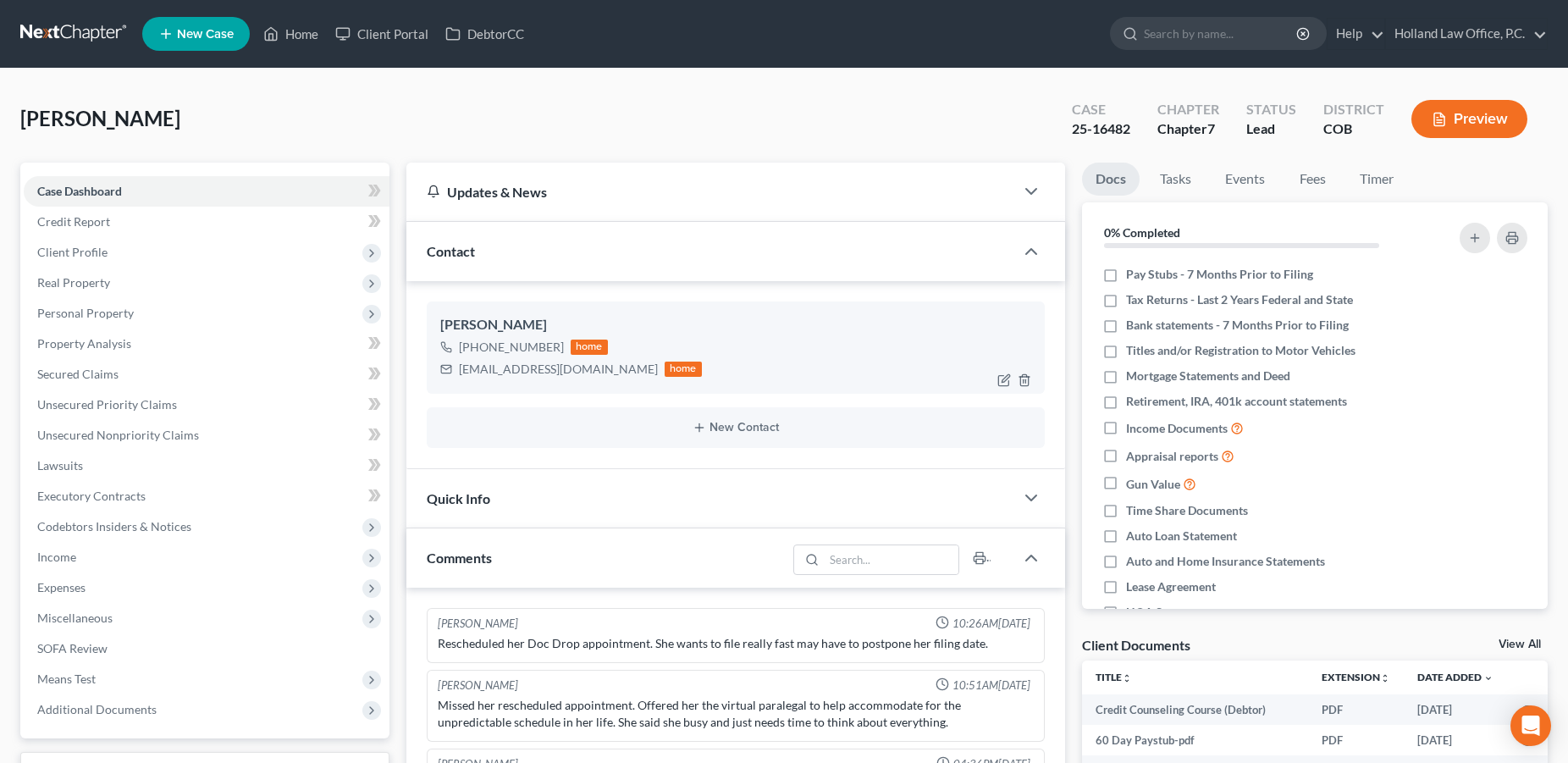
scroll to position [46, 0]
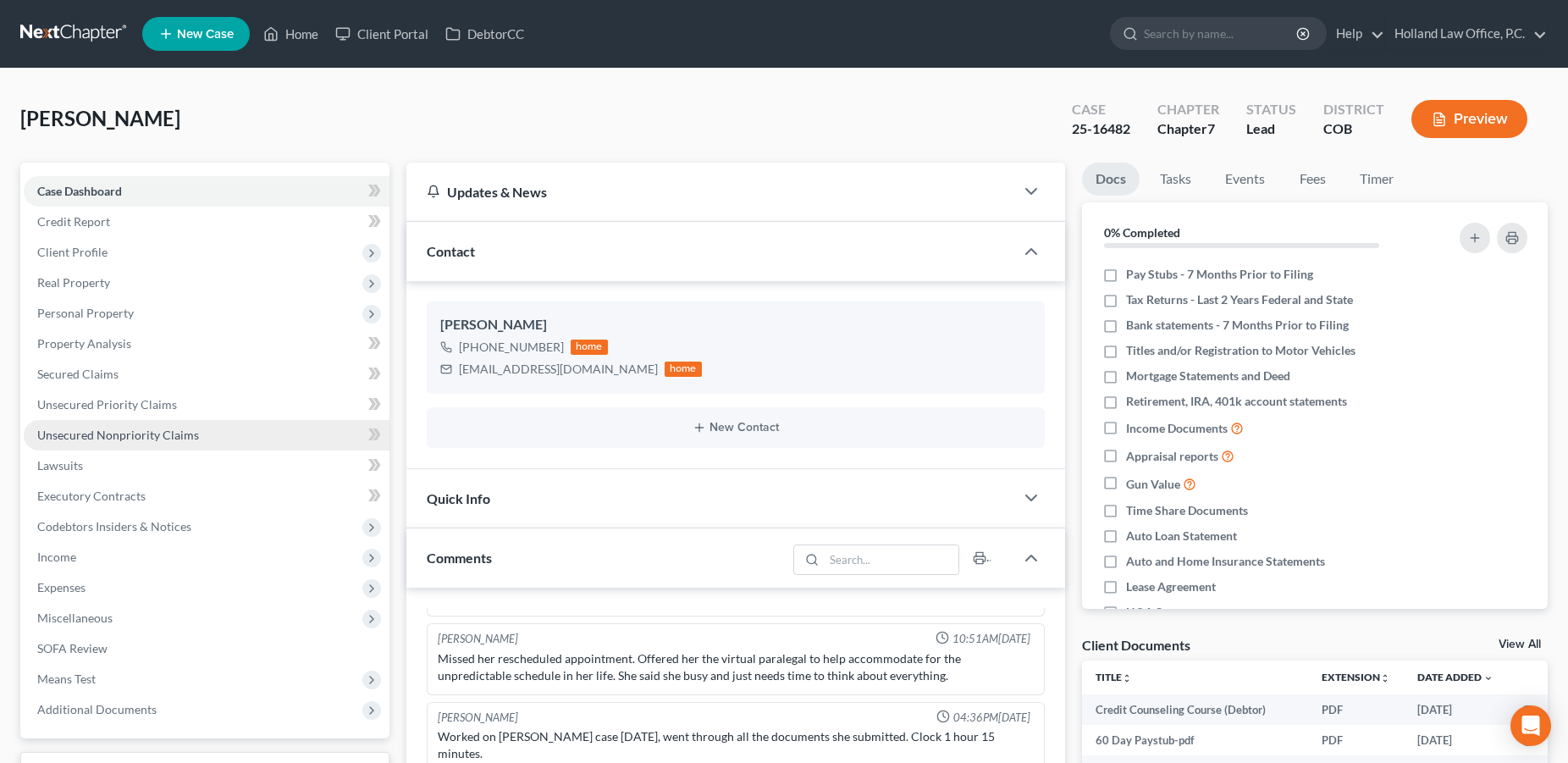
click at [148, 430] on span "Unsecured Nonpriority Claims" at bounding box center [118, 435] width 162 height 14
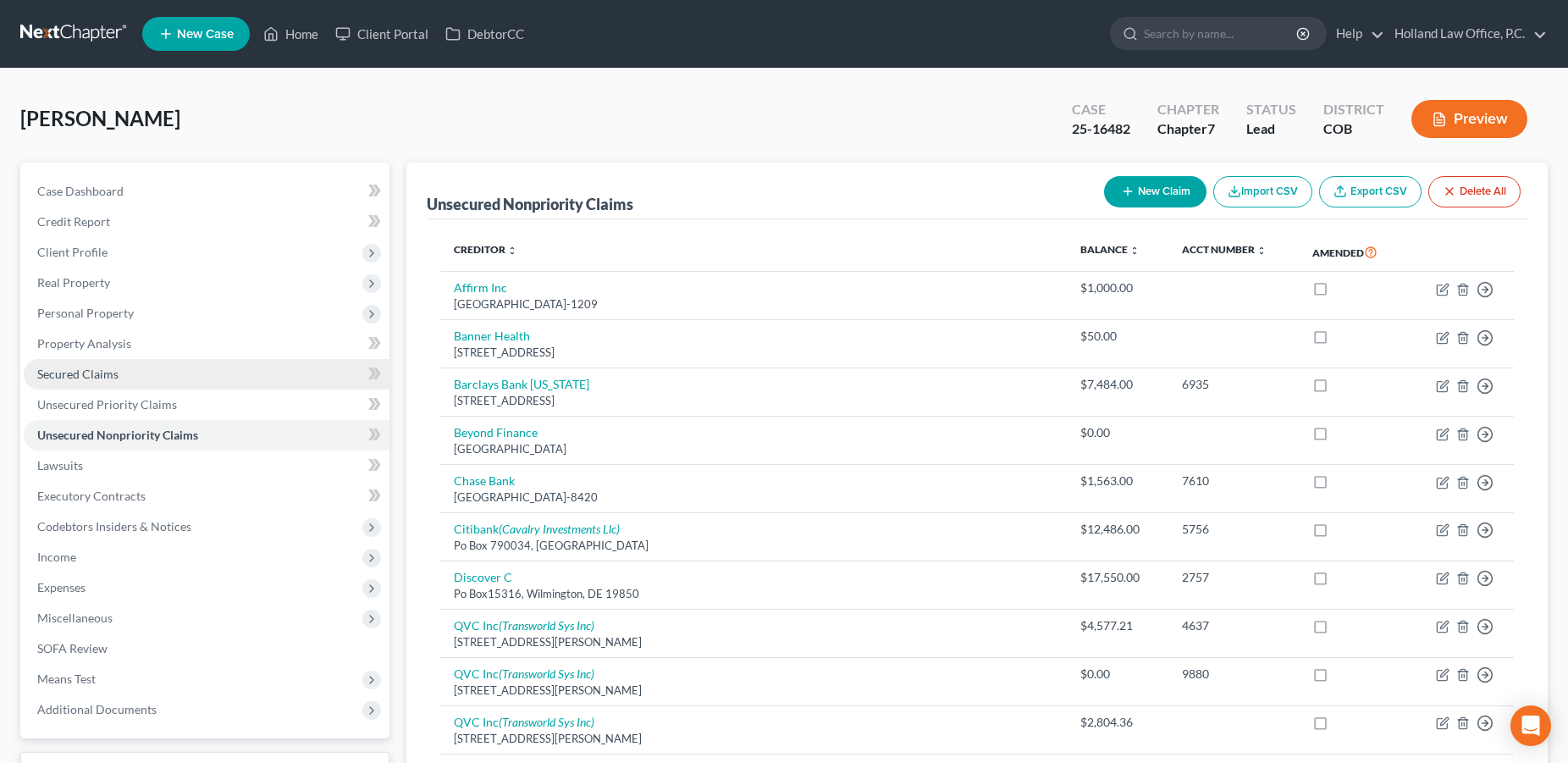
click at [113, 366] on span "Secured Claims" at bounding box center [77, 373] width 81 height 14
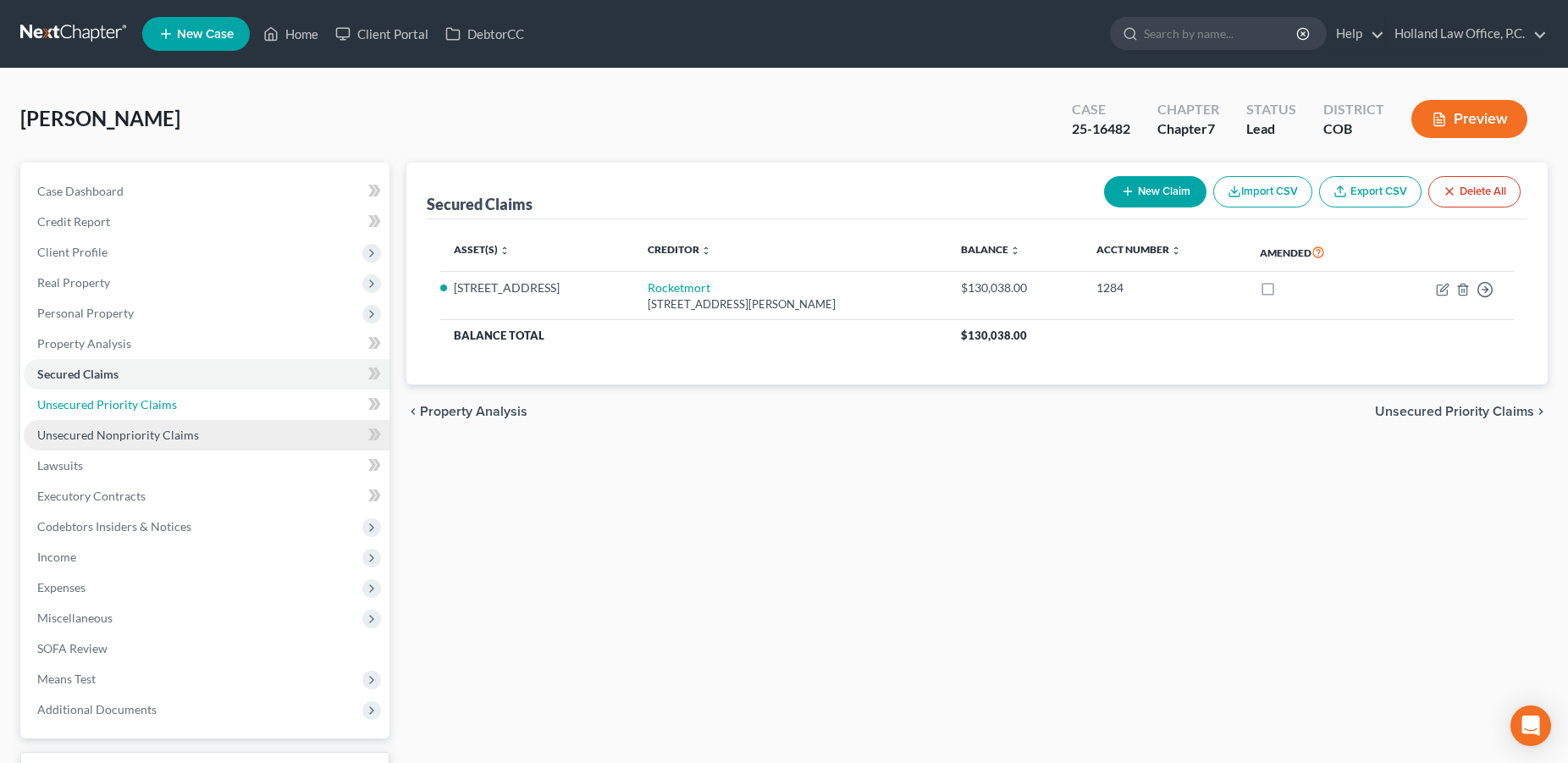
drag, startPoint x: 149, startPoint y: 407, endPoint x: 245, endPoint y: 436, distance: 100.3
click at [149, 411] on span "Unsecured Priority Claims" at bounding box center [107, 404] width 140 height 14
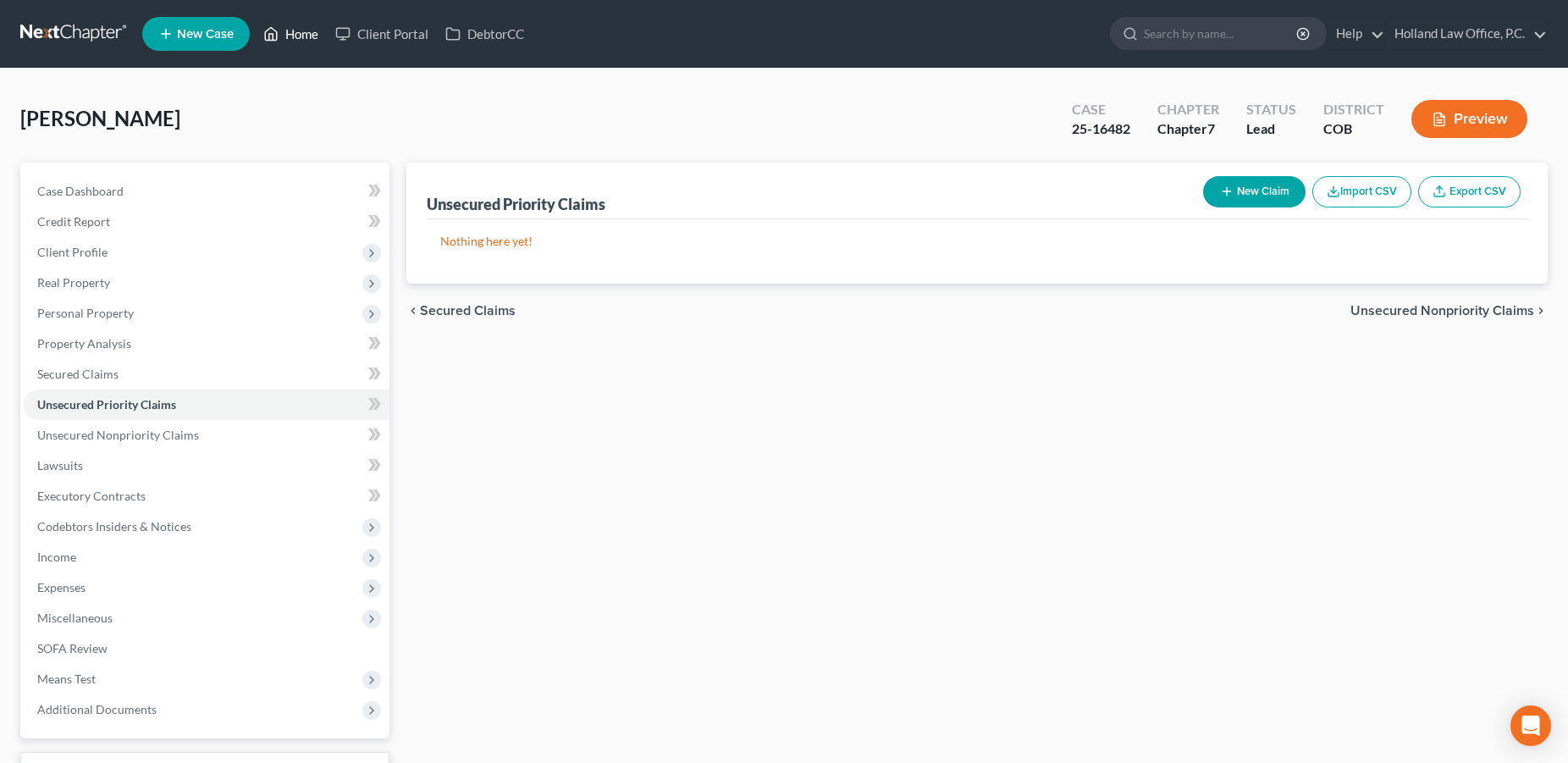
click at [302, 37] on link "Home" at bounding box center [291, 34] width 72 height 30
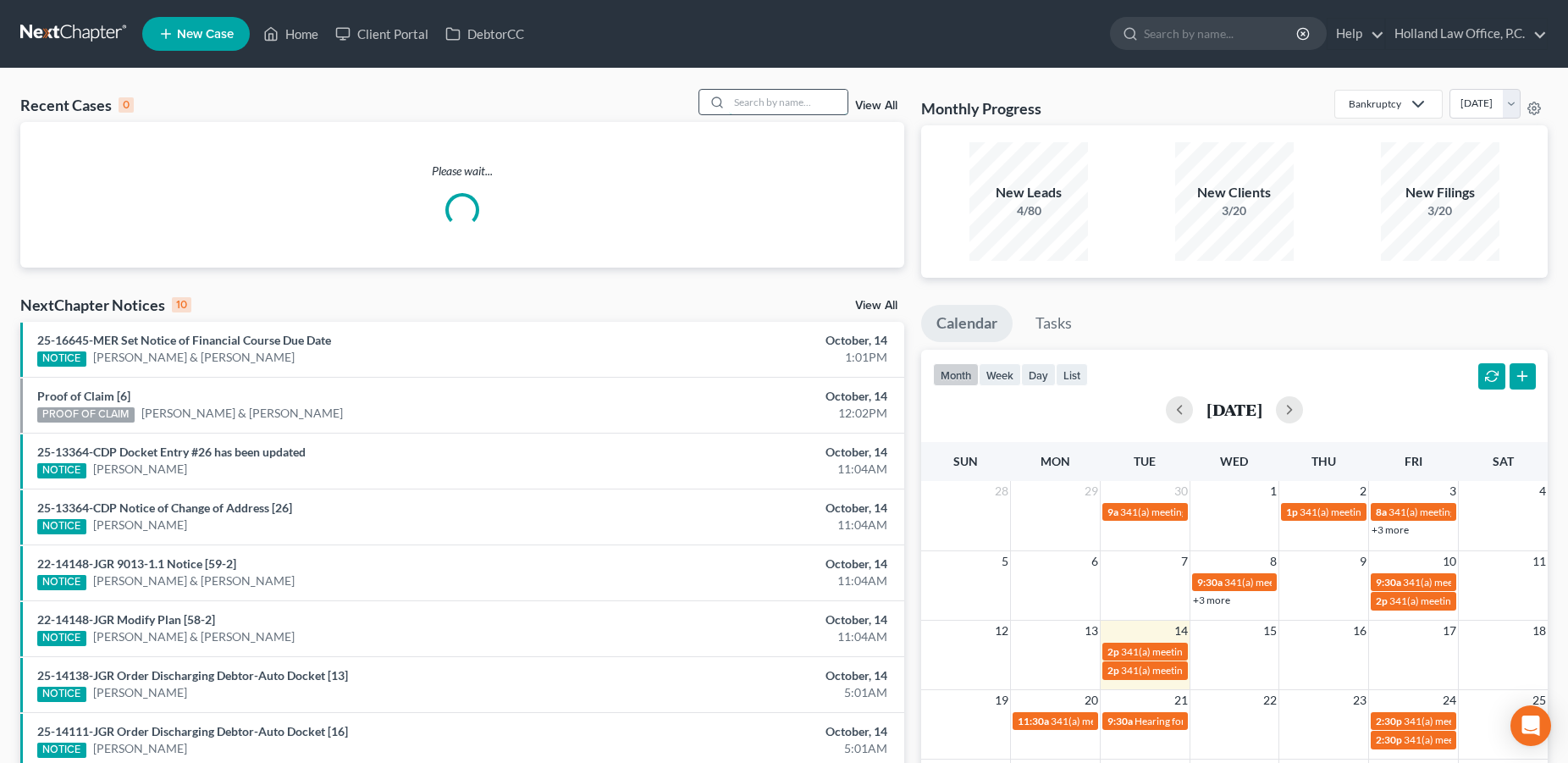
click at [765, 100] on input "search" at bounding box center [788, 102] width 118 height 25
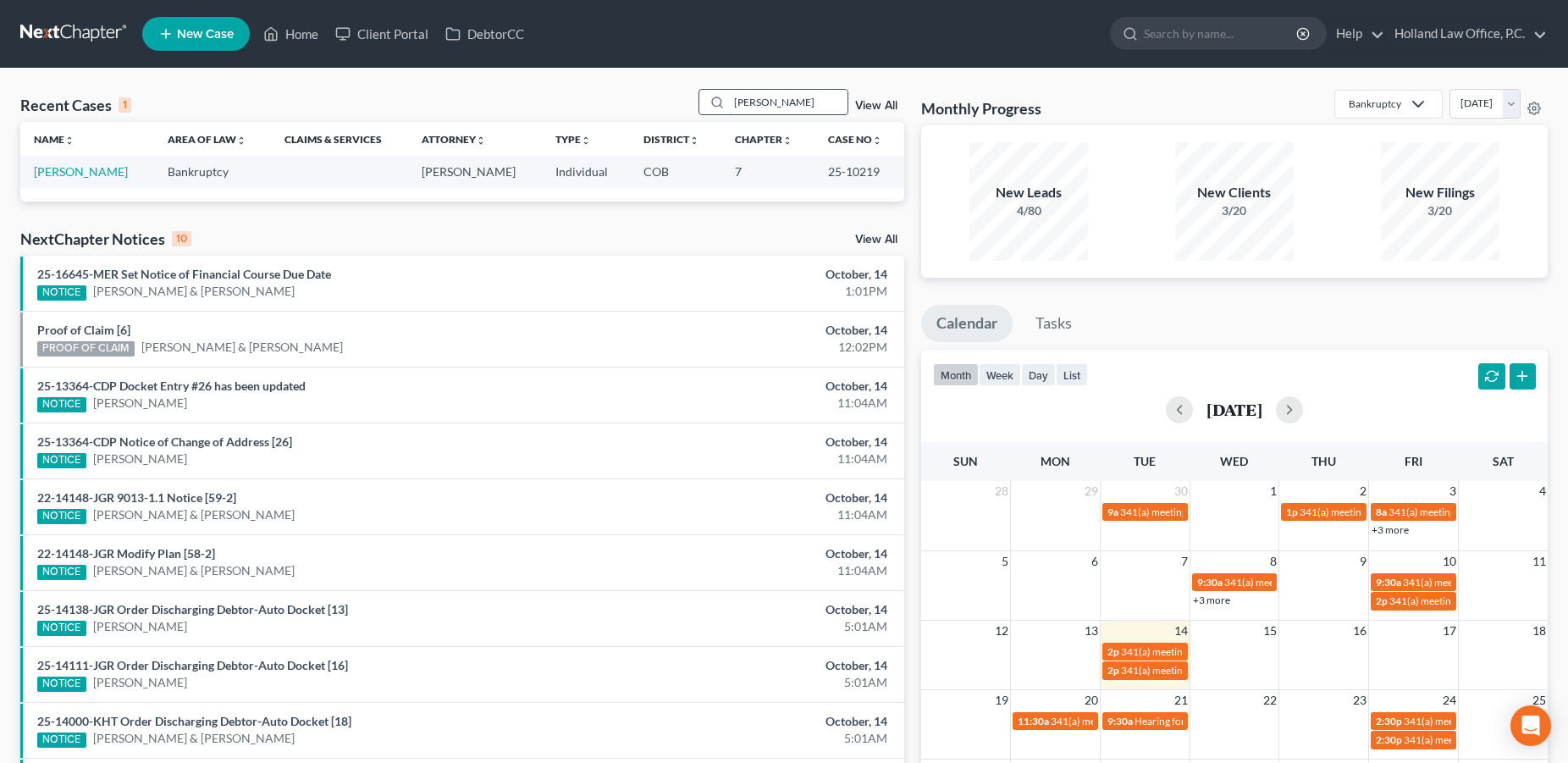
drag, startPoint x: 765, startPoint y: 105, endPoint x: 704, endPoint y: 104, distance: 61.0
click at [729, 104] on input "[PERSON_NAME]" at bounding box center [788, 102] width 118 height 25
type input "[PERSON_NAME]"
click at [60, 168] on link "[PERSON_NAME]" at bounding box center [81, 172] width 94 height 14
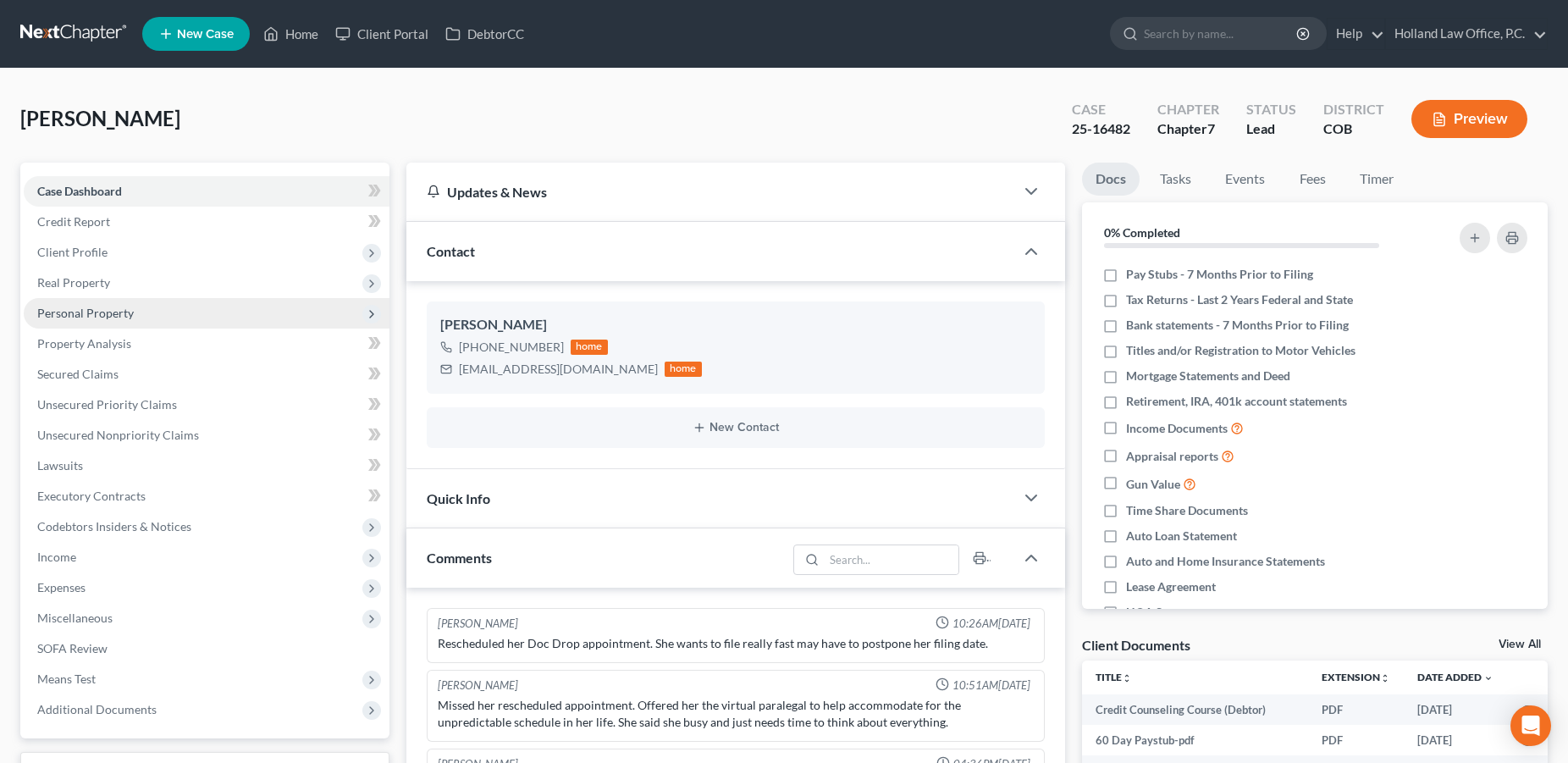
scroll to position [46, 0]
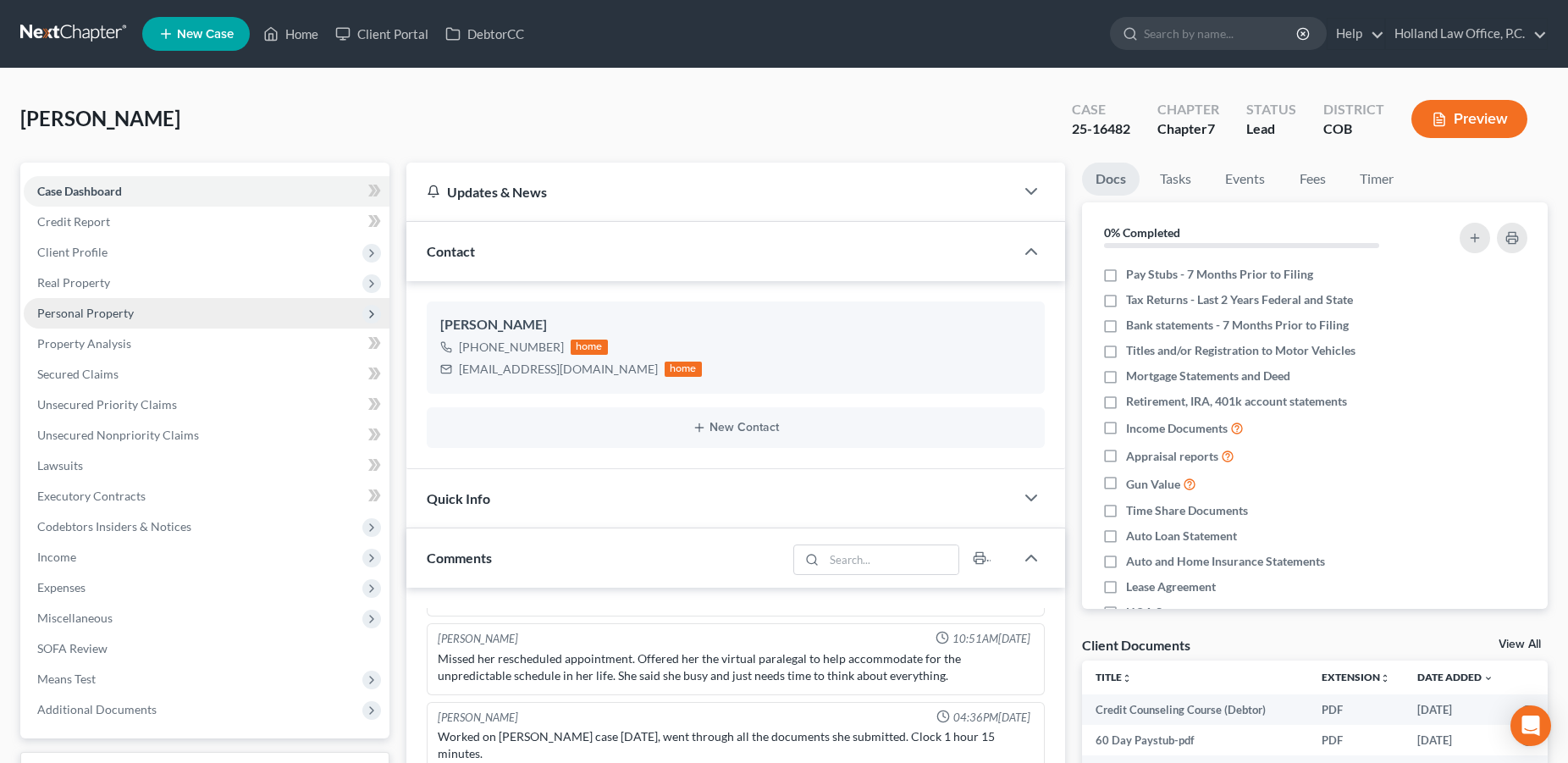
click at [99, 317] on span "Personal Property" at bounding box center [85, 313] width 97 height 14
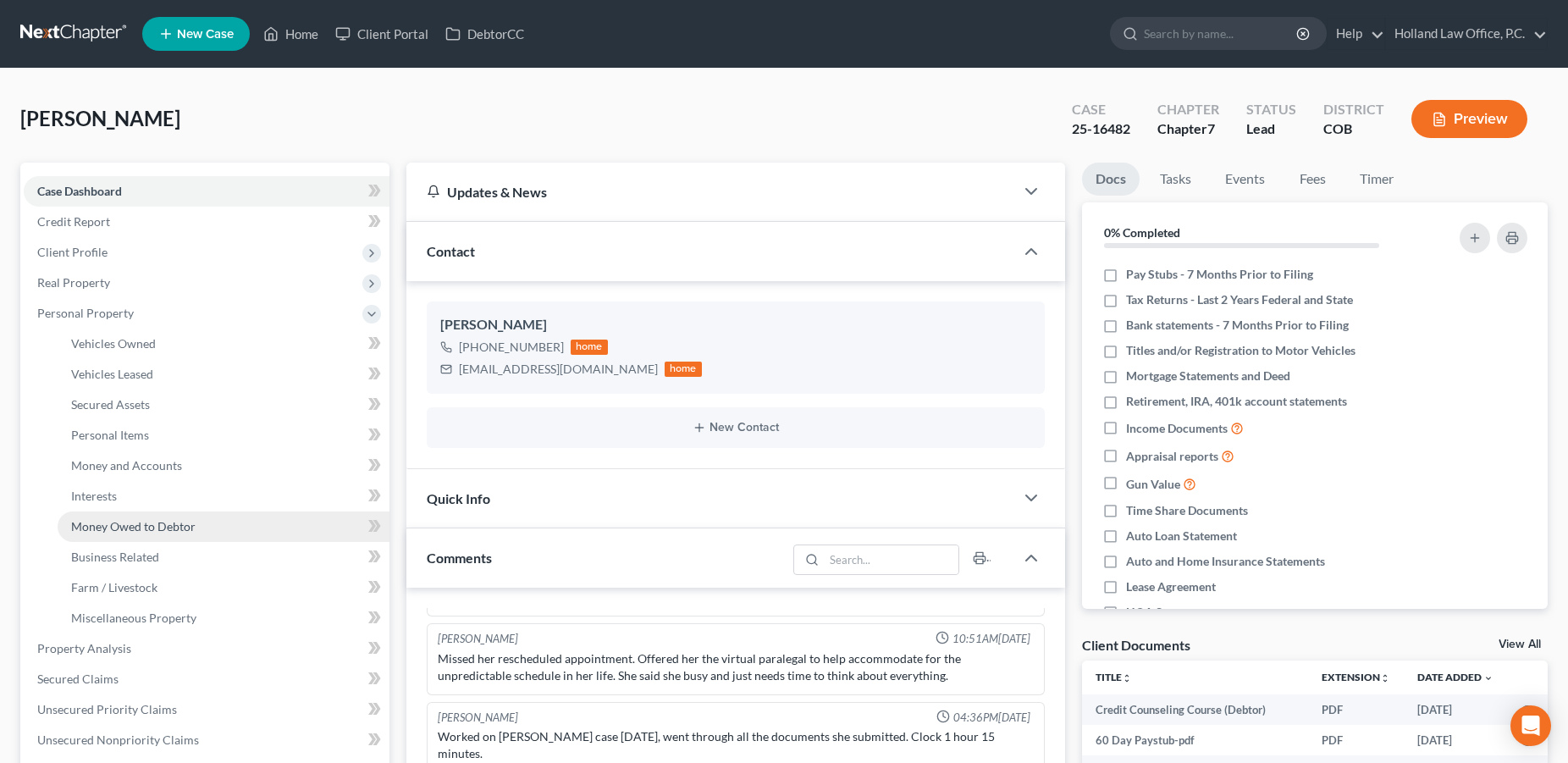
click at [135, 525] on span "Money Owed to Debtor" at bounding box center [133, 526] width 125 height 14
